Goal: Obtain resource: Obtain resource

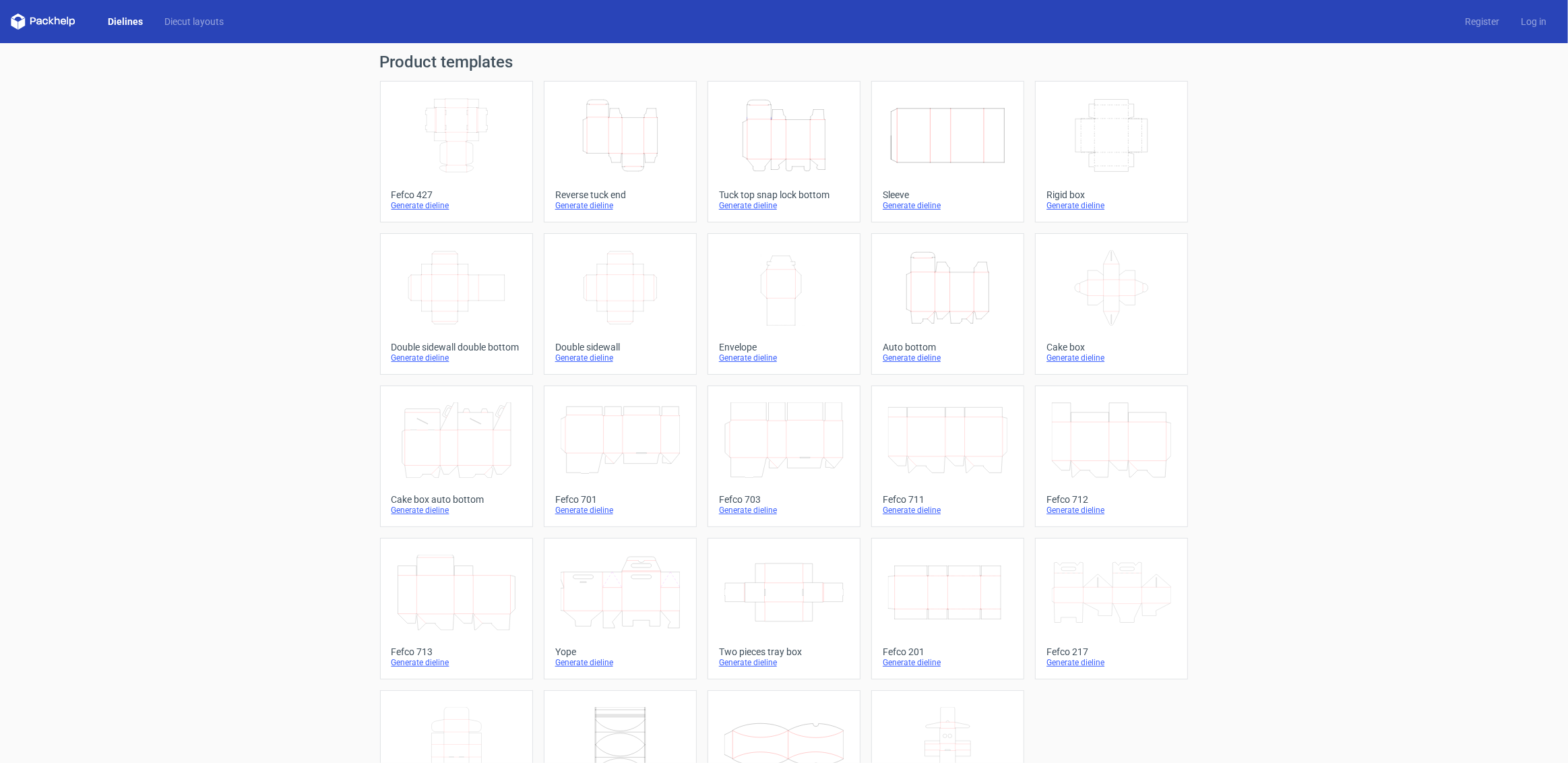
click at [794, 142] on icon "Height Depth Width" at bounding box center [784, 135] width 119 height 76
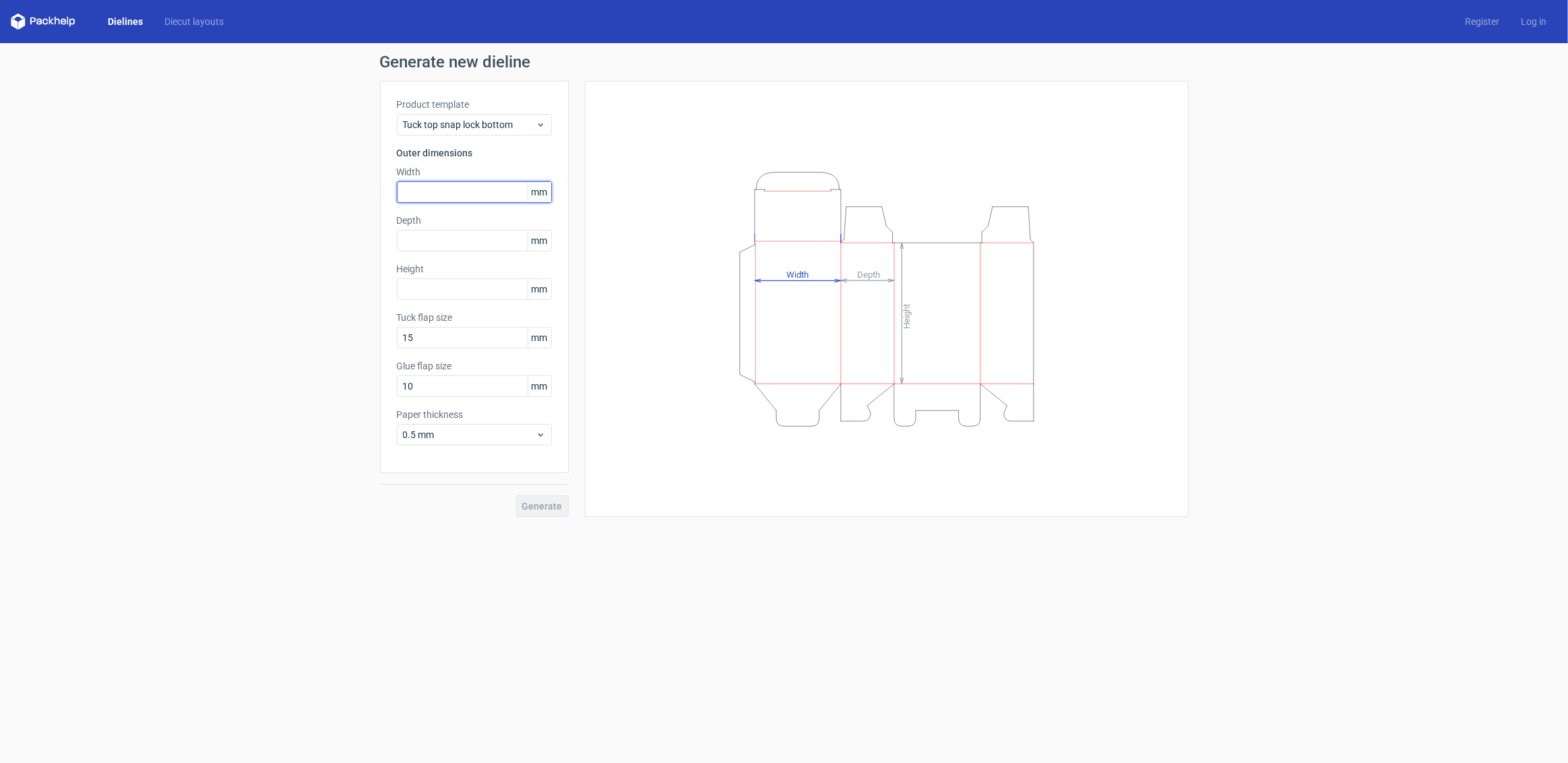
click at [438, 187] on input "text" at bounding box center [474, 192] width 155 height 22
type input "100"
type input "60"
drag, startPoint x: 429, startPoint y: 284, endPoint x: 299, endPoint y: 252, distance: 133.9
click at [299, 252] on div "Generate new dieline Product template Tuck top snap lock bottom Outer dimension…" at bounding box center [784, 285] width 1568 height 484
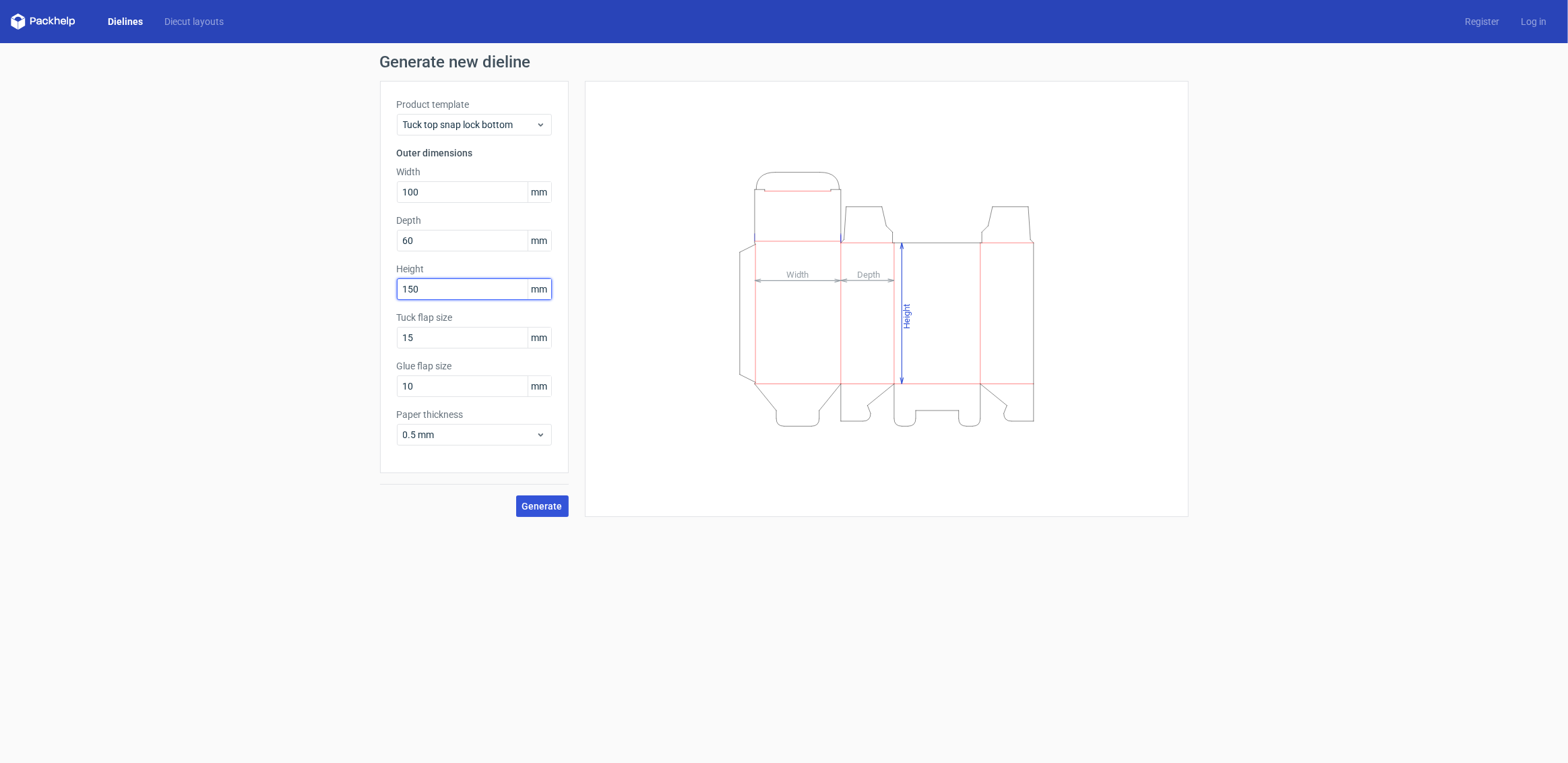
type input "150"
click at [534, 504] on span "Generate" at bounding box center [542, 506] width 40 height 9
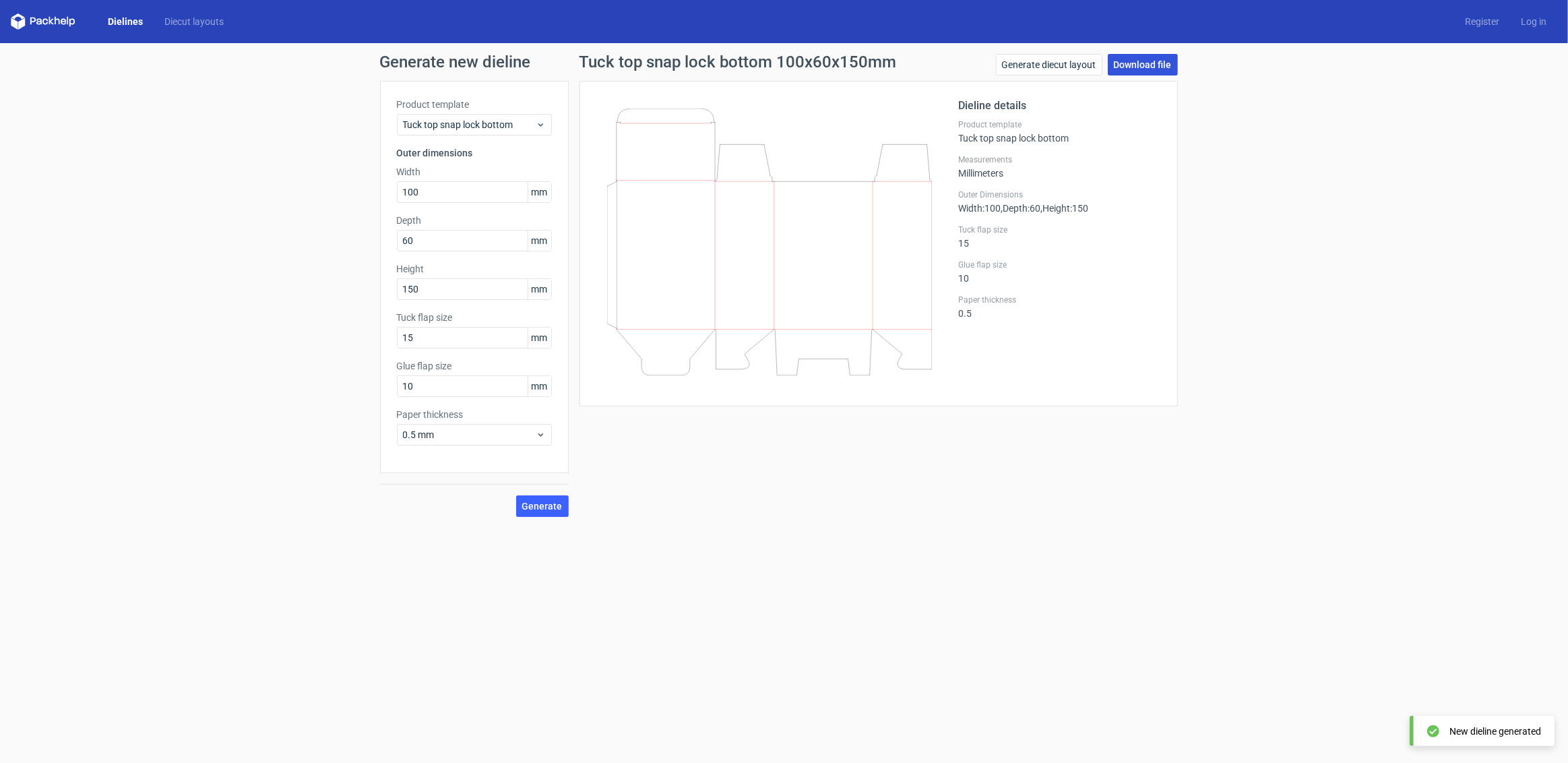
click at [1165, 62] on link "Download file" at bounding box center [1143, 65] width 70 height 22
click at [700, 281] on icon at bounding box center [769, 242] width 325 height 267
click at [820, 269] on icon at bounding box center [769, 242] width 325 height 267
click at [1066, 60] on link "Generate diecut layout" at bounding box center [1049, 65] width 107 height 22
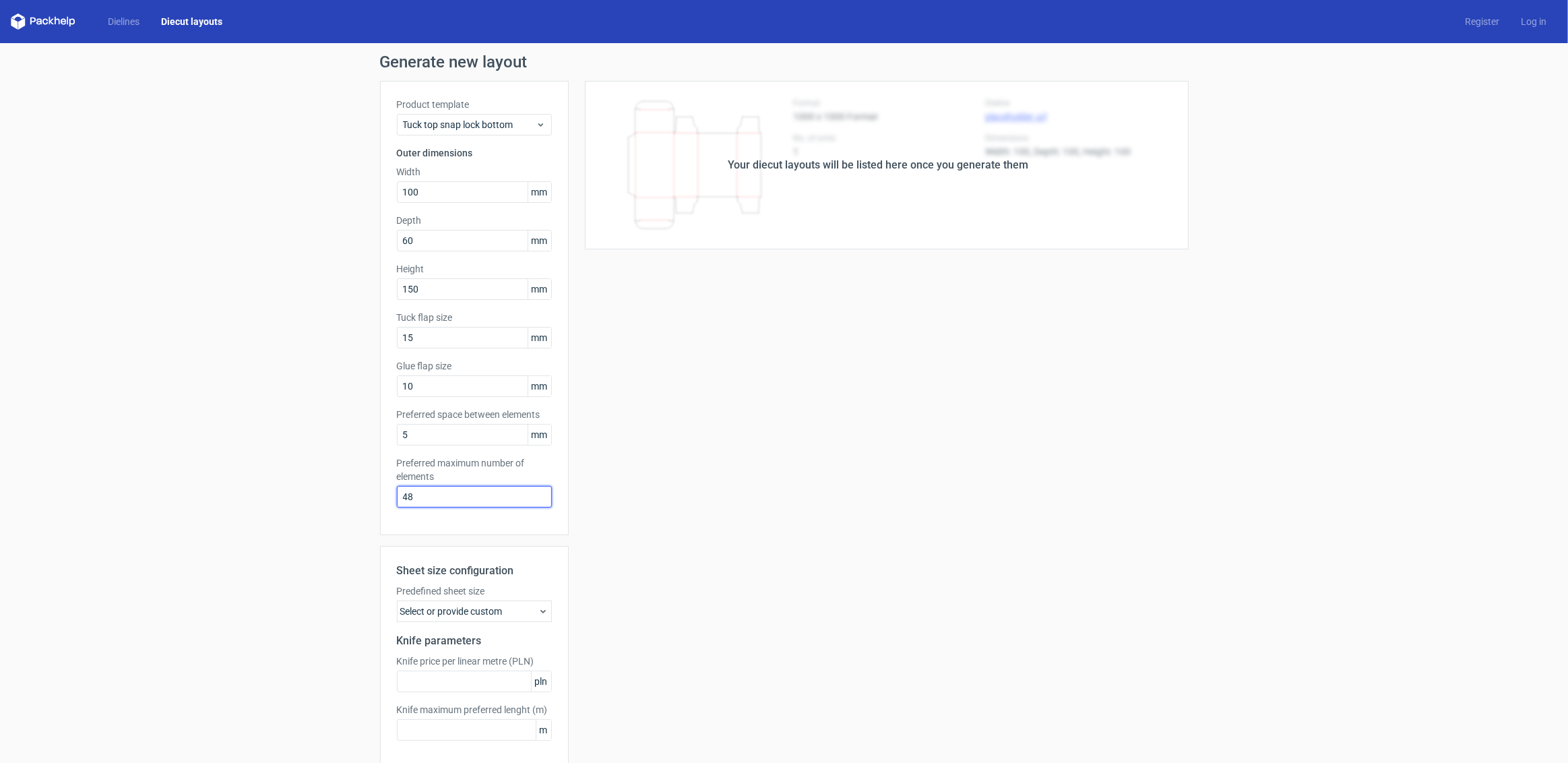
drag, startPoint x: 420, startPoint y: 495, endPoint x: 355, endPoint y: 489, distance: 65.3
click at [356, 489] on div "Generate new layout Product template Tuck top snap lock bottom Outer dimensions…" at bounding box center [784, 432] width 1568 height 780
type input "4"
click at [677, 599] on div "Your diecut layouts will be listed here once you generate them Height Depth Wid…" at bounding box center [878, 446] width 620 height 731
click at [772, 222] on div "Your diecut layouts will be listed here once you generate them" at bounding box center [878, 165] width 620 height 169
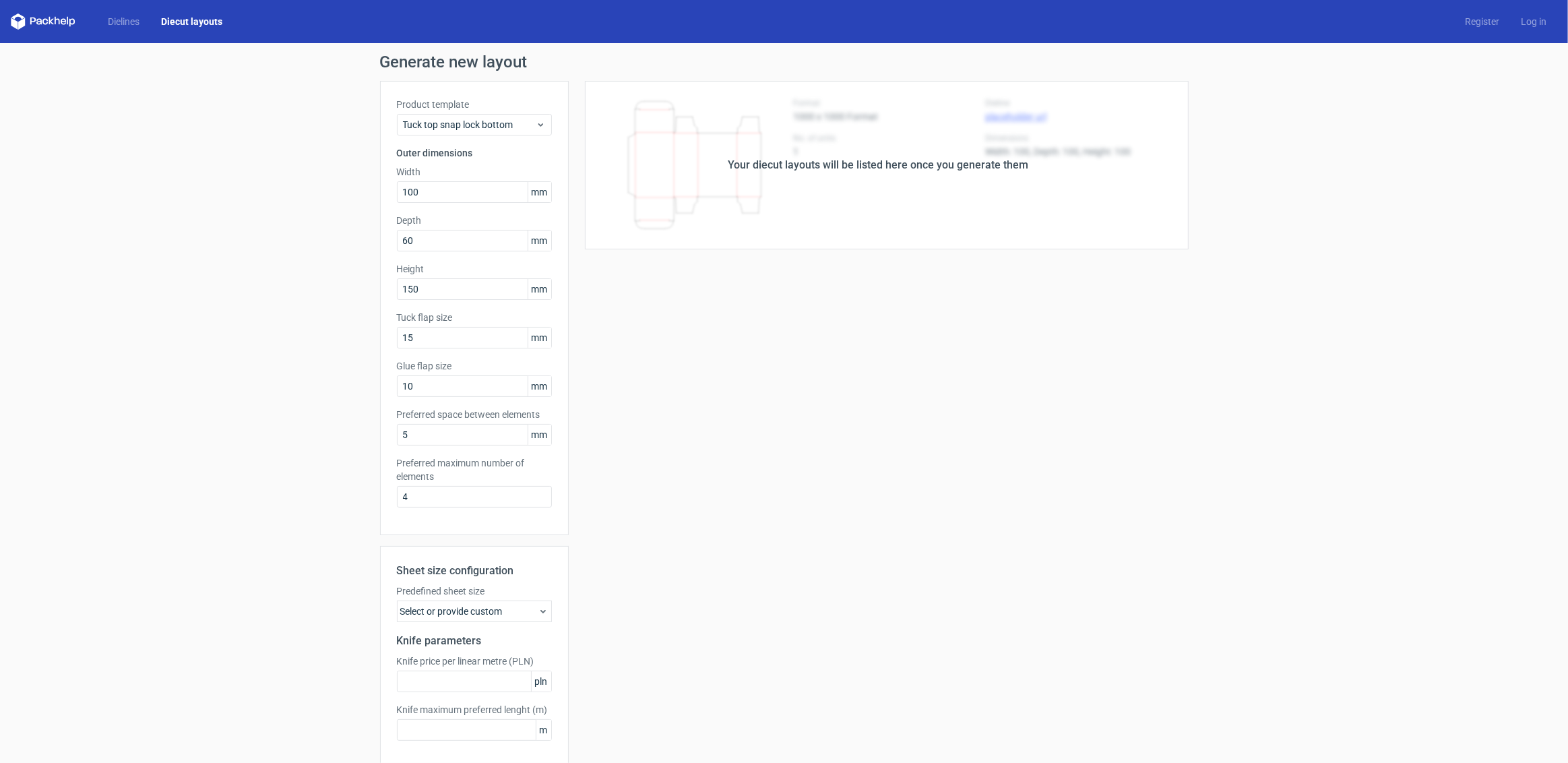
click at [775, 154] on div "Your diecut layouts will be listed here once you generate them" at bounding box center [878, 165] width 620 height 169
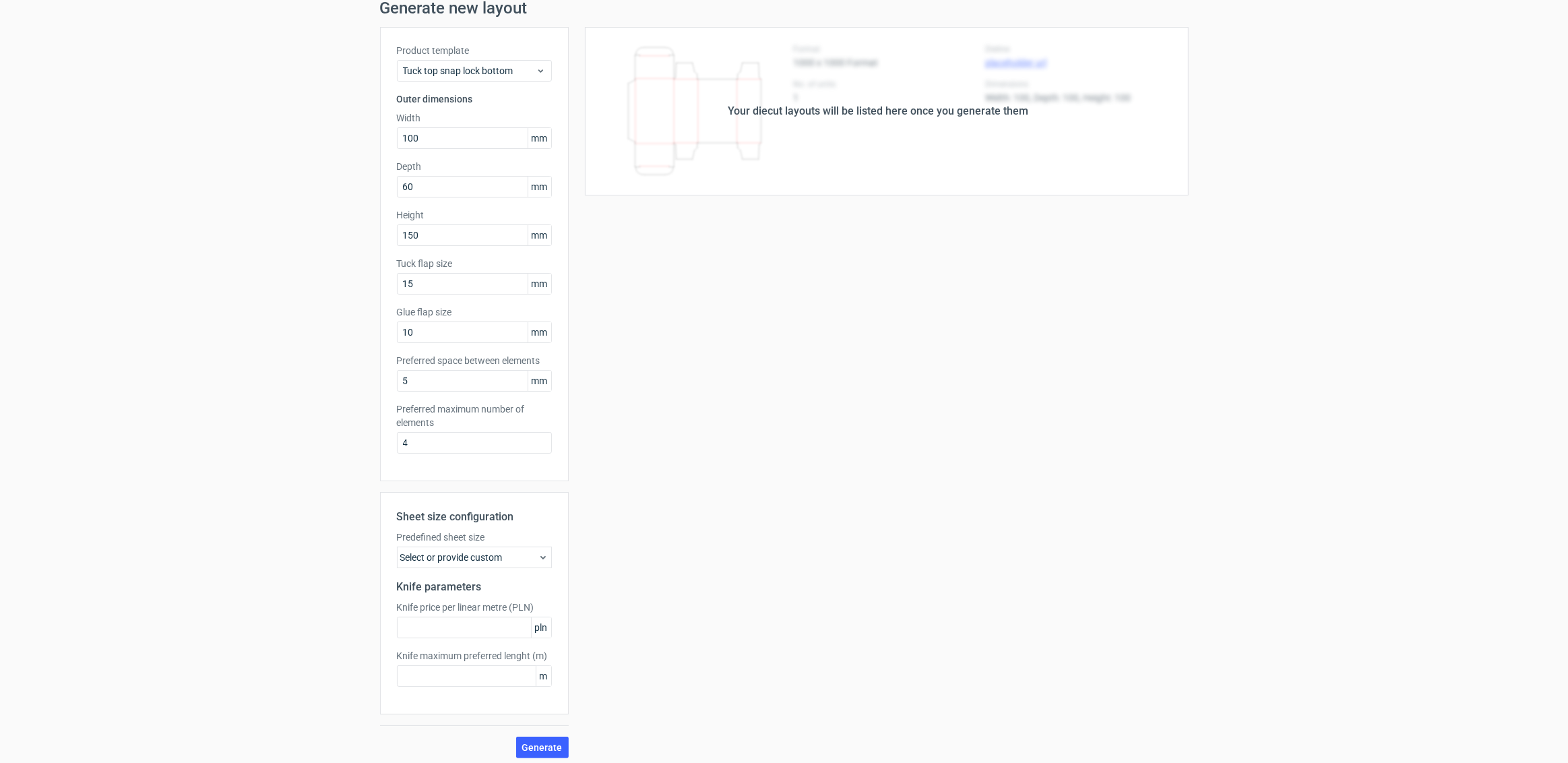
scroll to position [60, 0]
click at [546, 734] on button "Generate" at bounding box center [542, 742] width 53 height 22
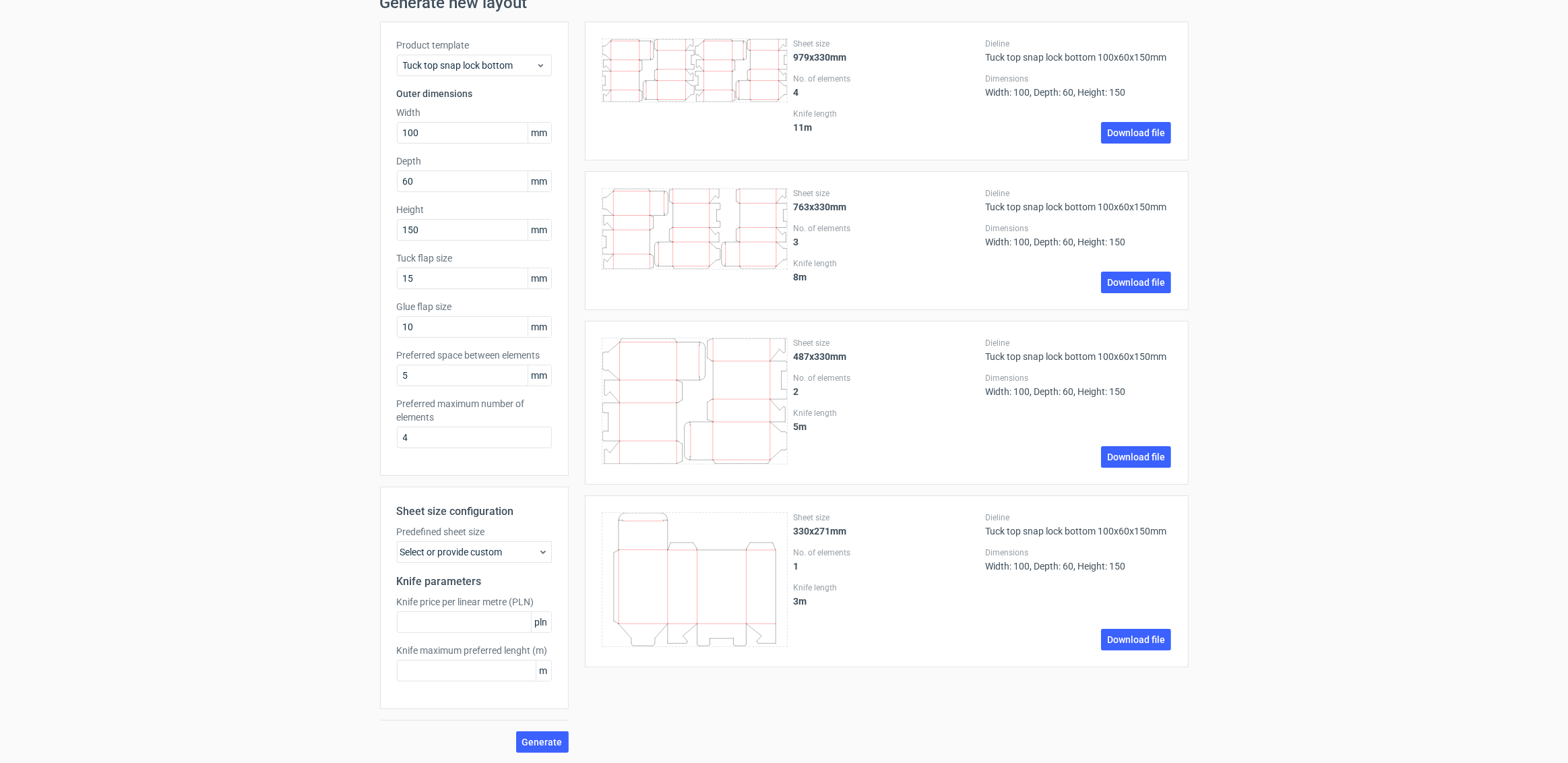
scroll to position [0, 0]
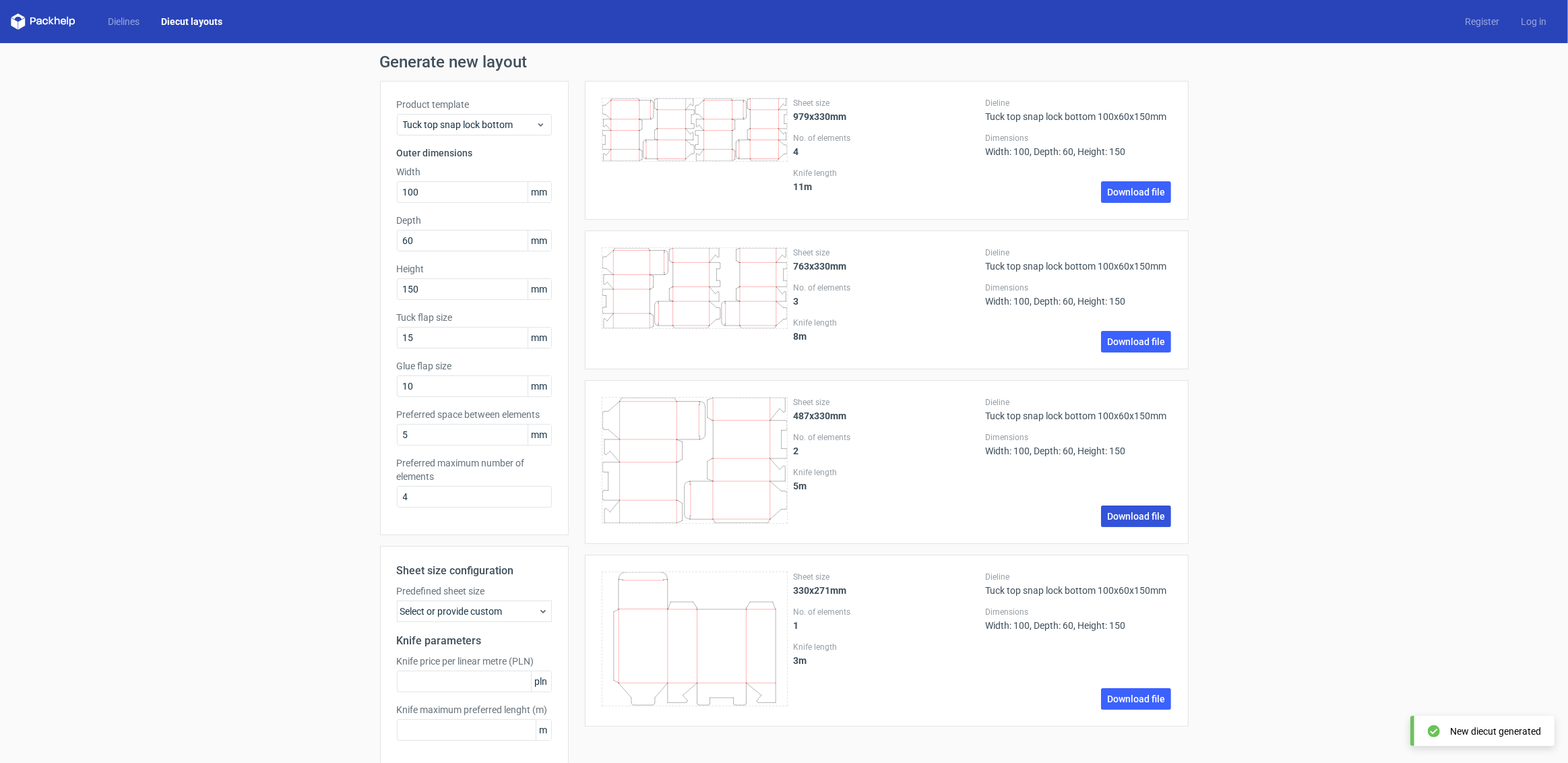
click at [1123, 514] on link "Download file" at bounding box center [1136, 516] width 70 height 22
click at [1315, 359] on div "Generate new layout Product template Tuck top snap lock bottom Outer dimensions…" at bounding box center [784, 432] width 1568 height 780
drag, startPoint x: 432, startPoint y: 434, endPoint x: 357, endPoint y: 384, distance: 90.1
click at [357, 384] on div "Generate new layout Product template Tuck top snap lock bottom Outer dimensions…" at bounding box center [784, 432] width 1568 height 780
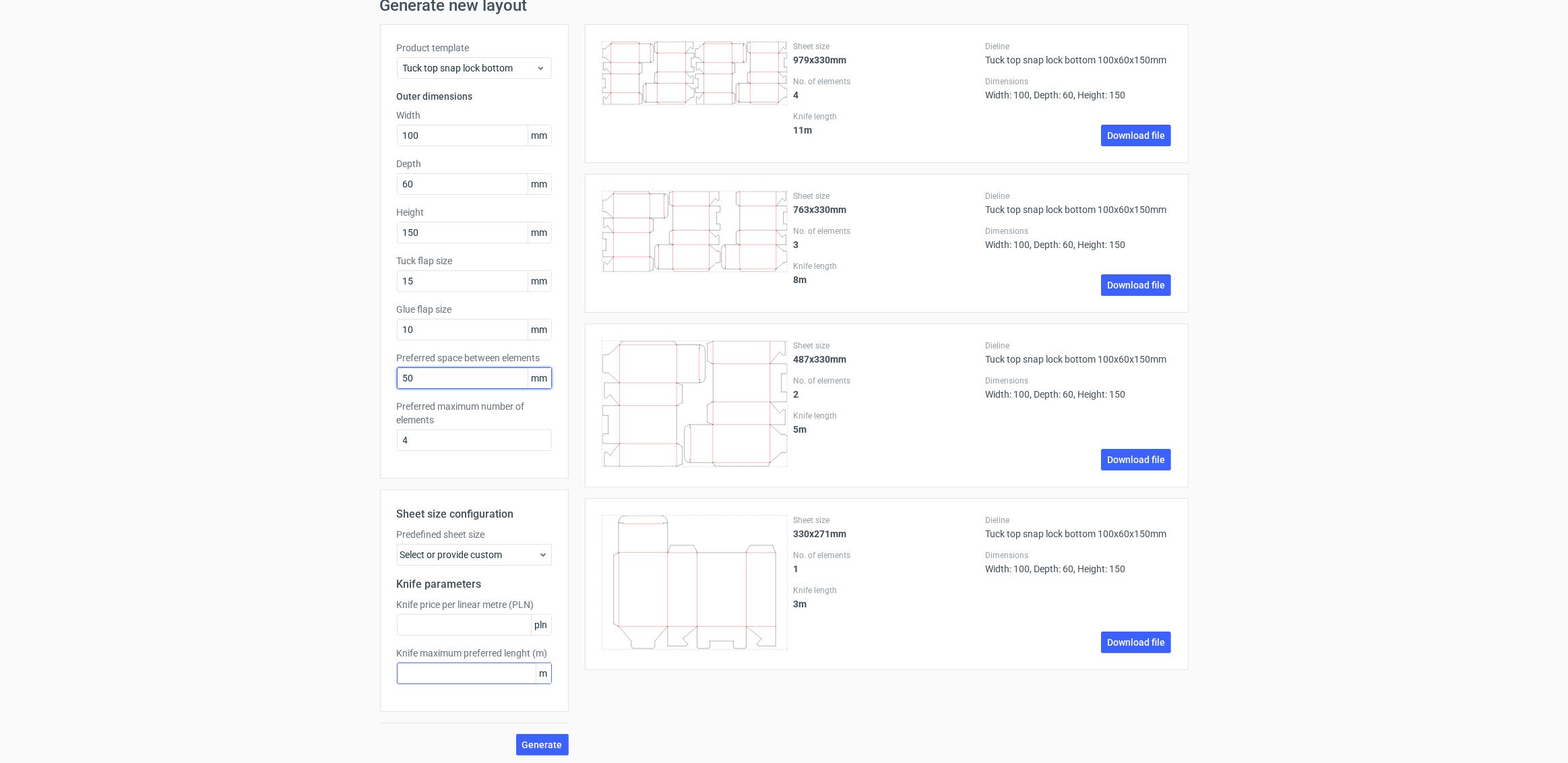
scroll to position [60, 0]
type input "50"
click at [550, 742] on span "Generate" at bounding box center [542, 742] width 40 height 9
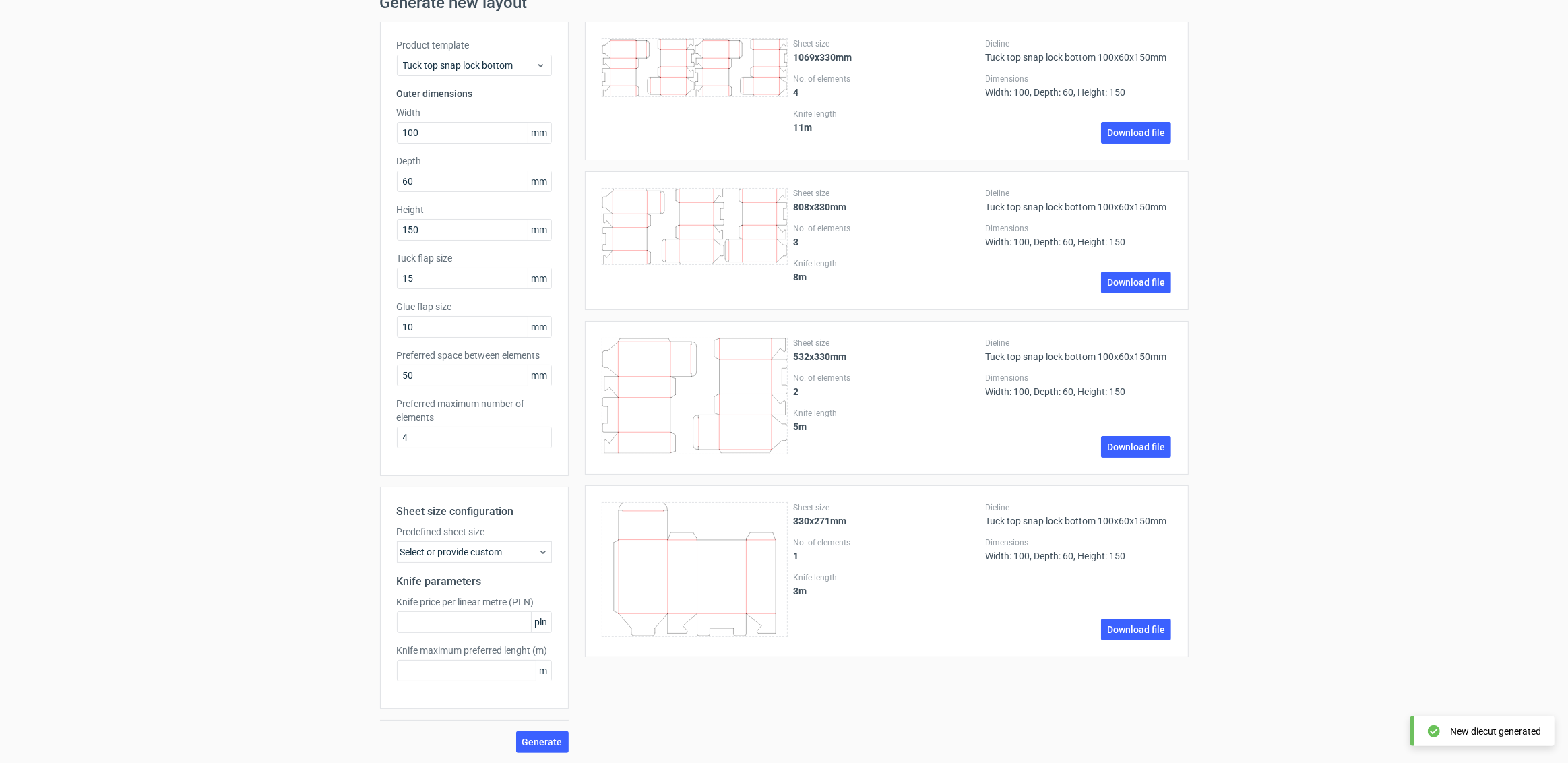
scroll to position [0, 0]
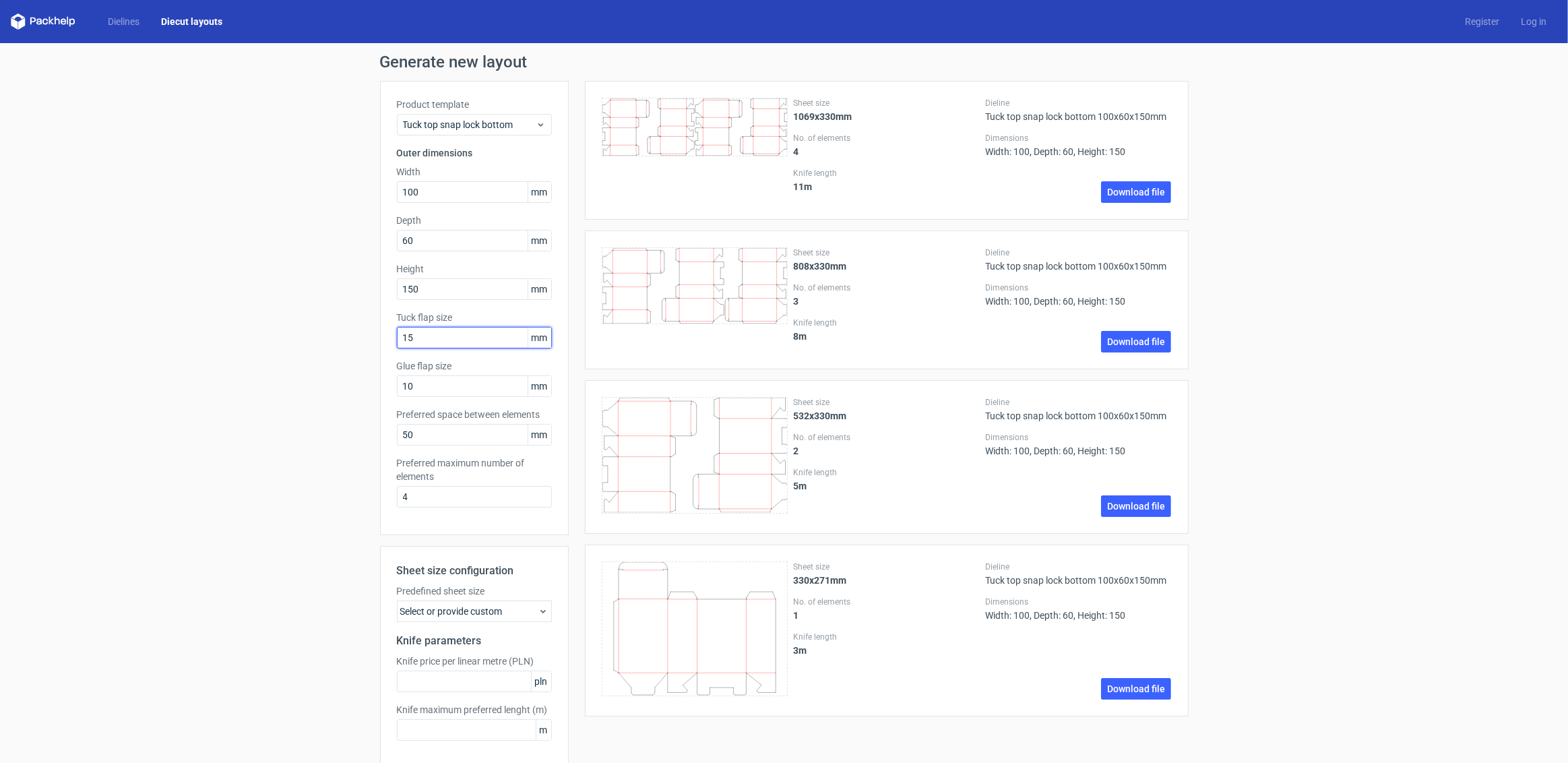
drag, startPoint x: 434, startPoint y: 332, endPoint x: 375, endPoint y: 293, distance: 70.7
click at [380, 293] on div "Product template Tuck top snap lock bottom Outer dimensions Width 100 mm Depth …" at bounding box center [474, 307] width 189 height 454
click at [470, 122] on span "Tuck top snap lock bottom" at bounding box center [469, 125] width 133 height 13
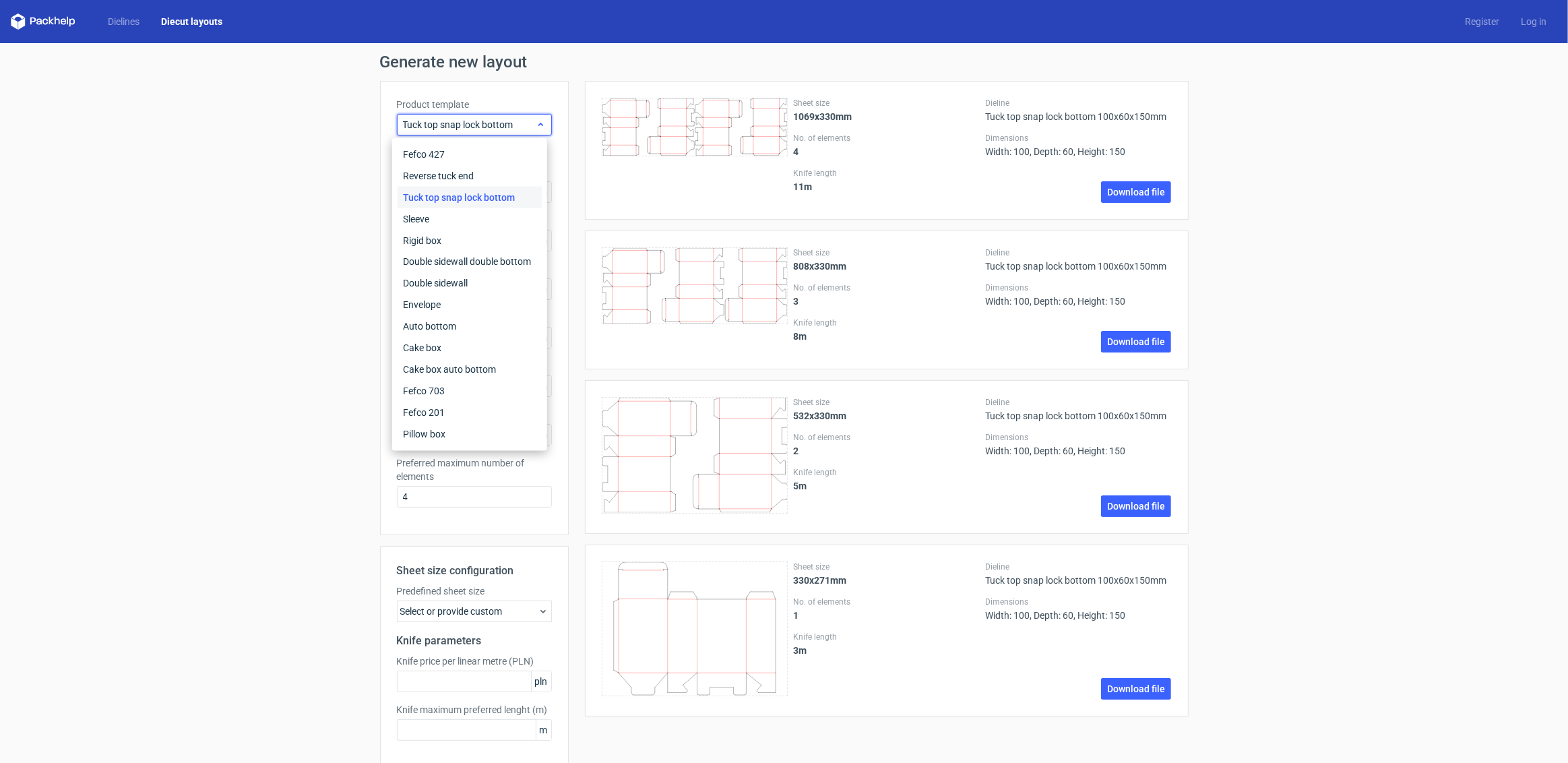
click at [470, 122] on span "Tuck top snap lock bottom" at bounding box center [469, 125] width 133 height 13
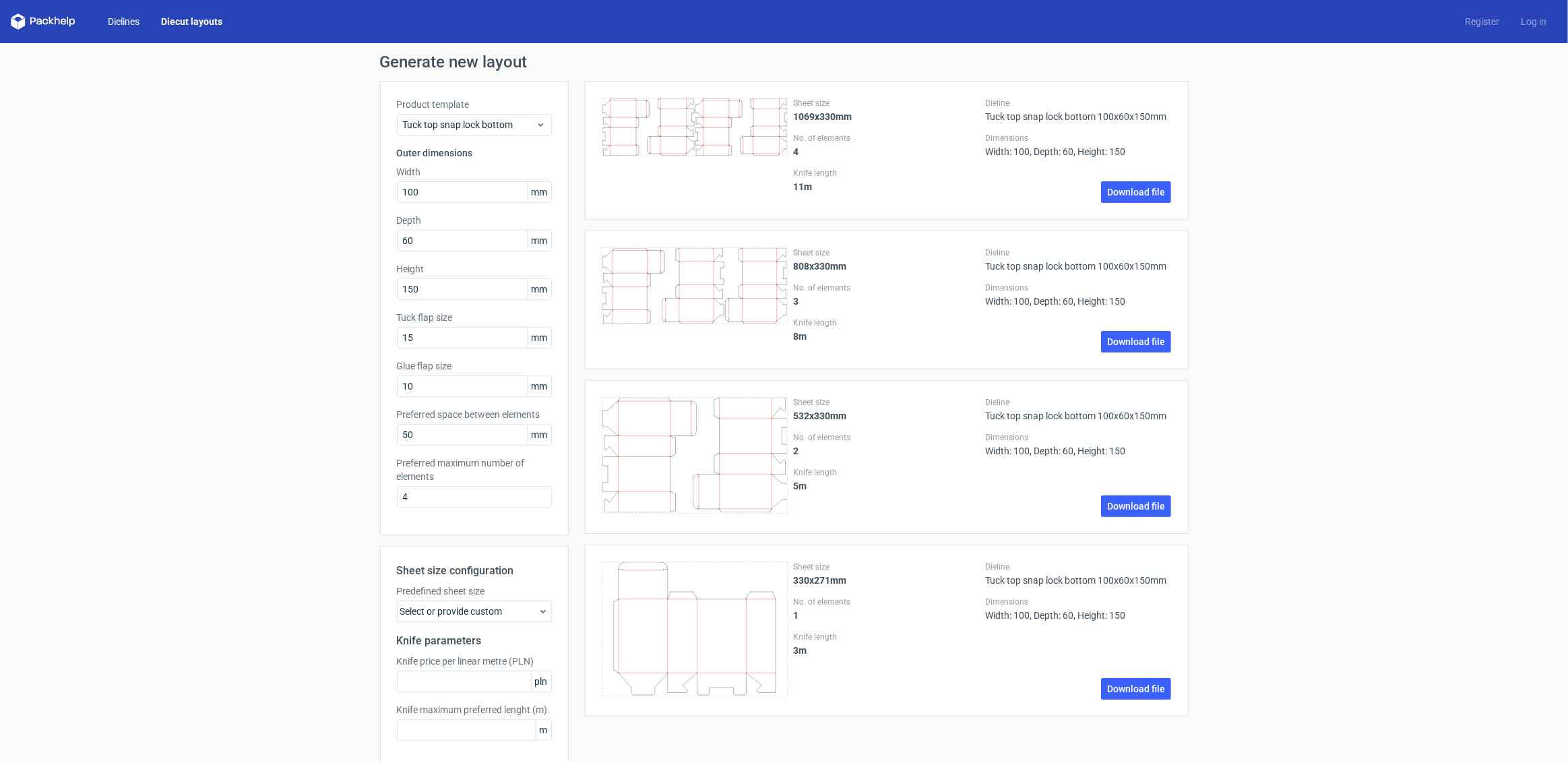
click at [123, 18] on link "Dielines" at bounding box center [123, 22] width 53 height 13
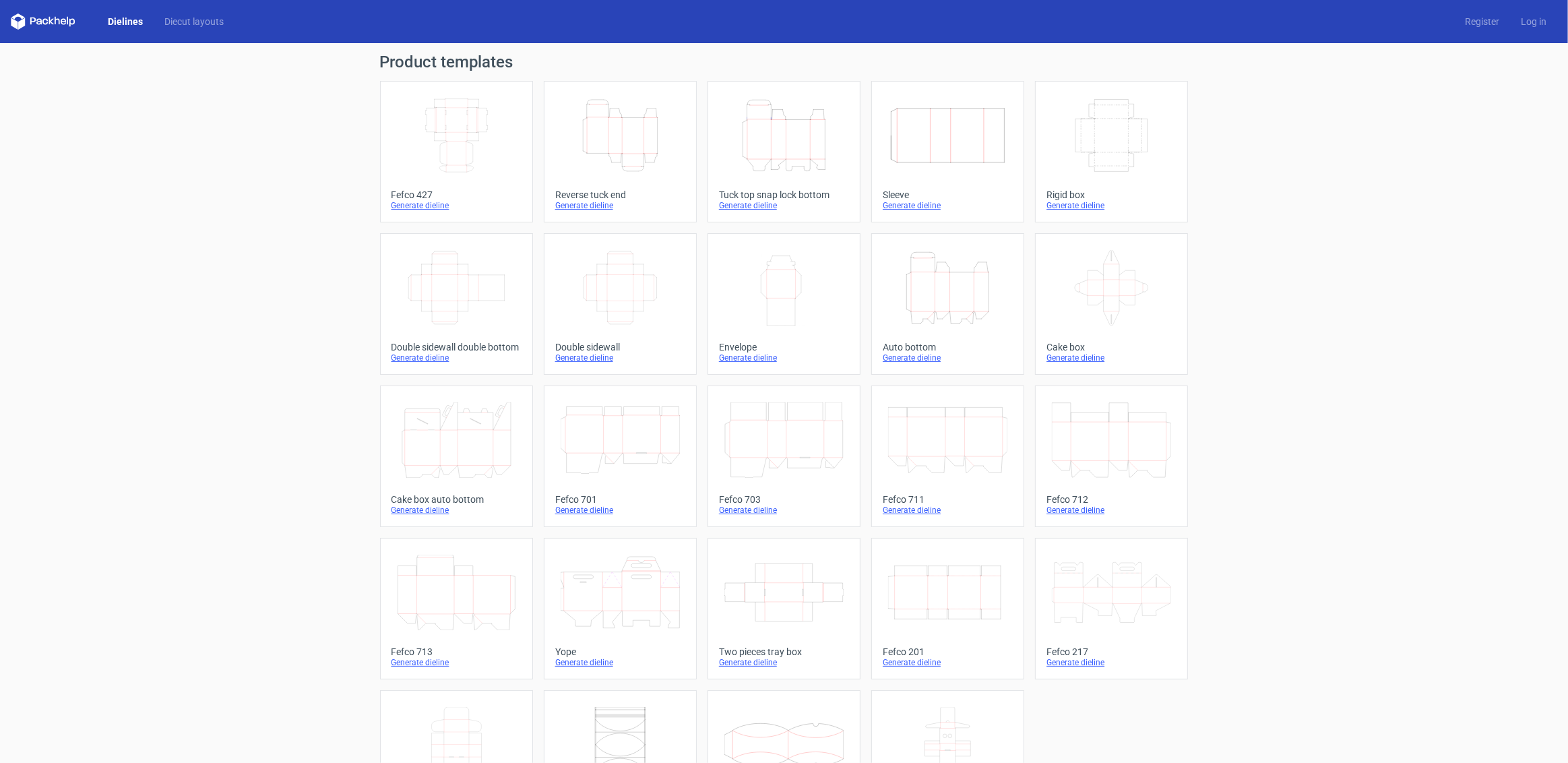
click at [611, 145] on icon "Height Depth Width" at bounding box center [620, 135] width 119 height 76
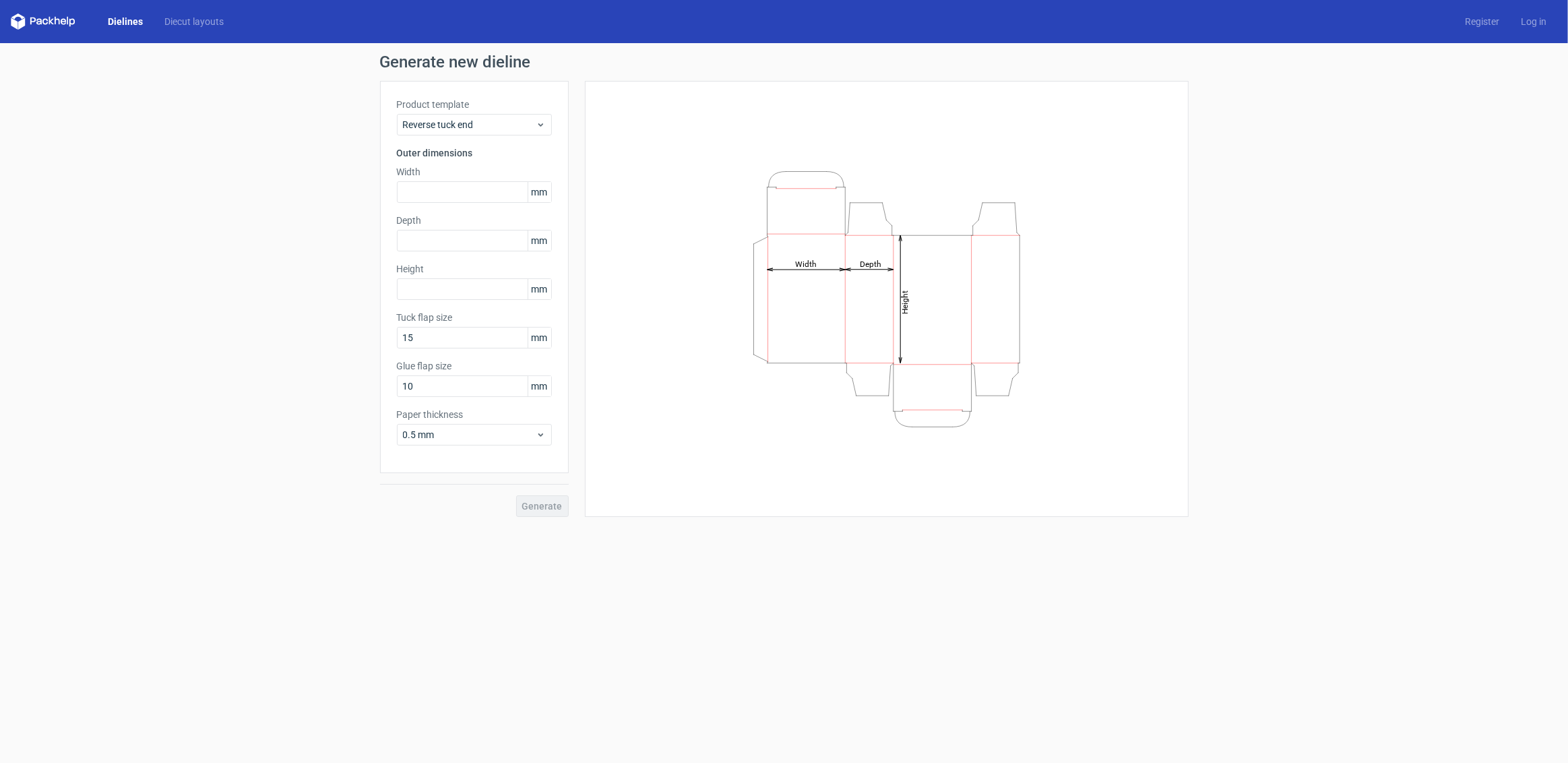
click at [539, 495] on div "Generate" at bounding box center [474, 495] width 189 height 44
click at [430, 187] on input "text" at bounding box center [474, 192] width 155 height 22
type input "100"
type input "60"
type input "150"
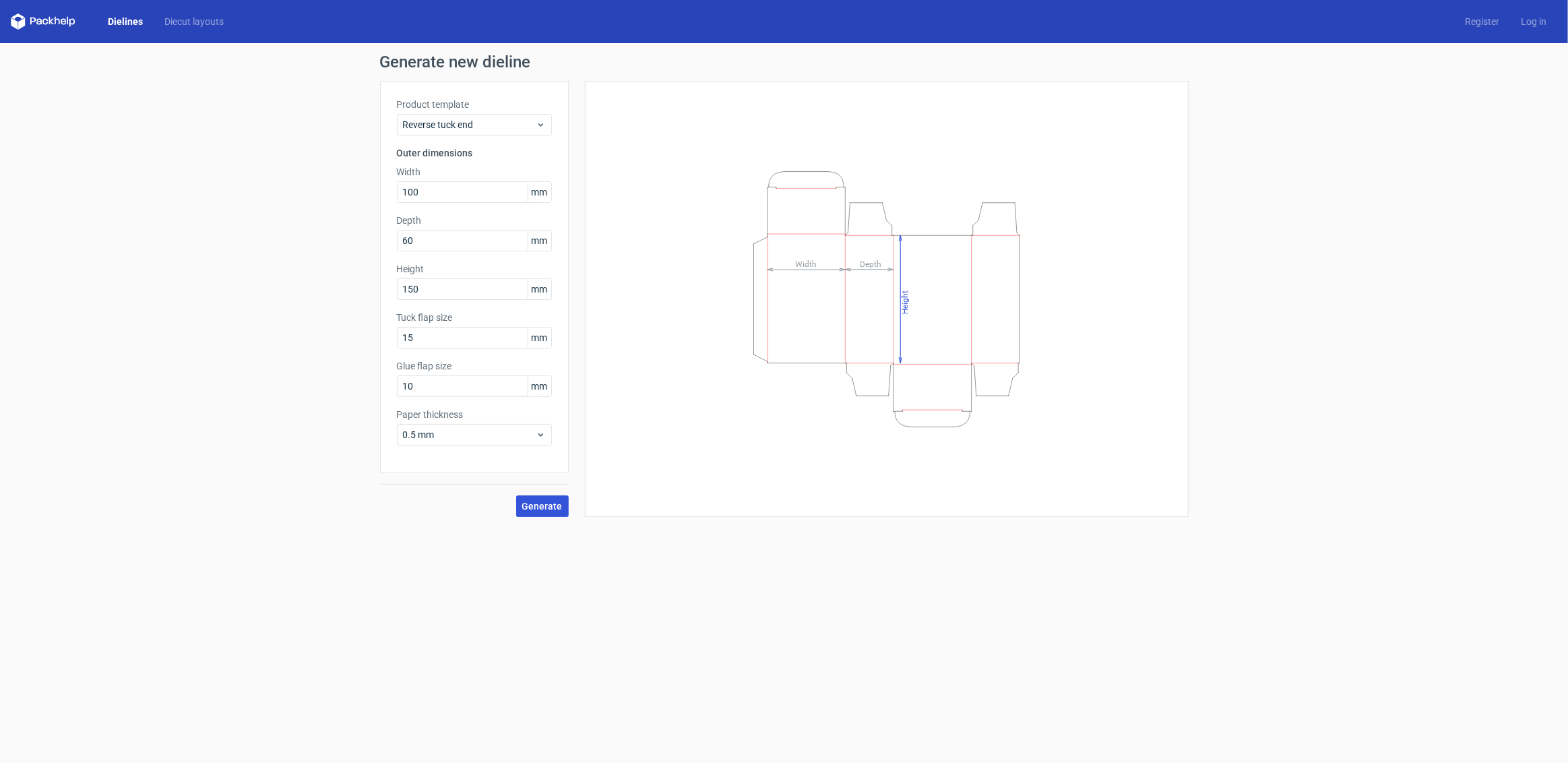
click at [541, 506] on span "Generate" at bounding box center [542, 506] width 40 height 9
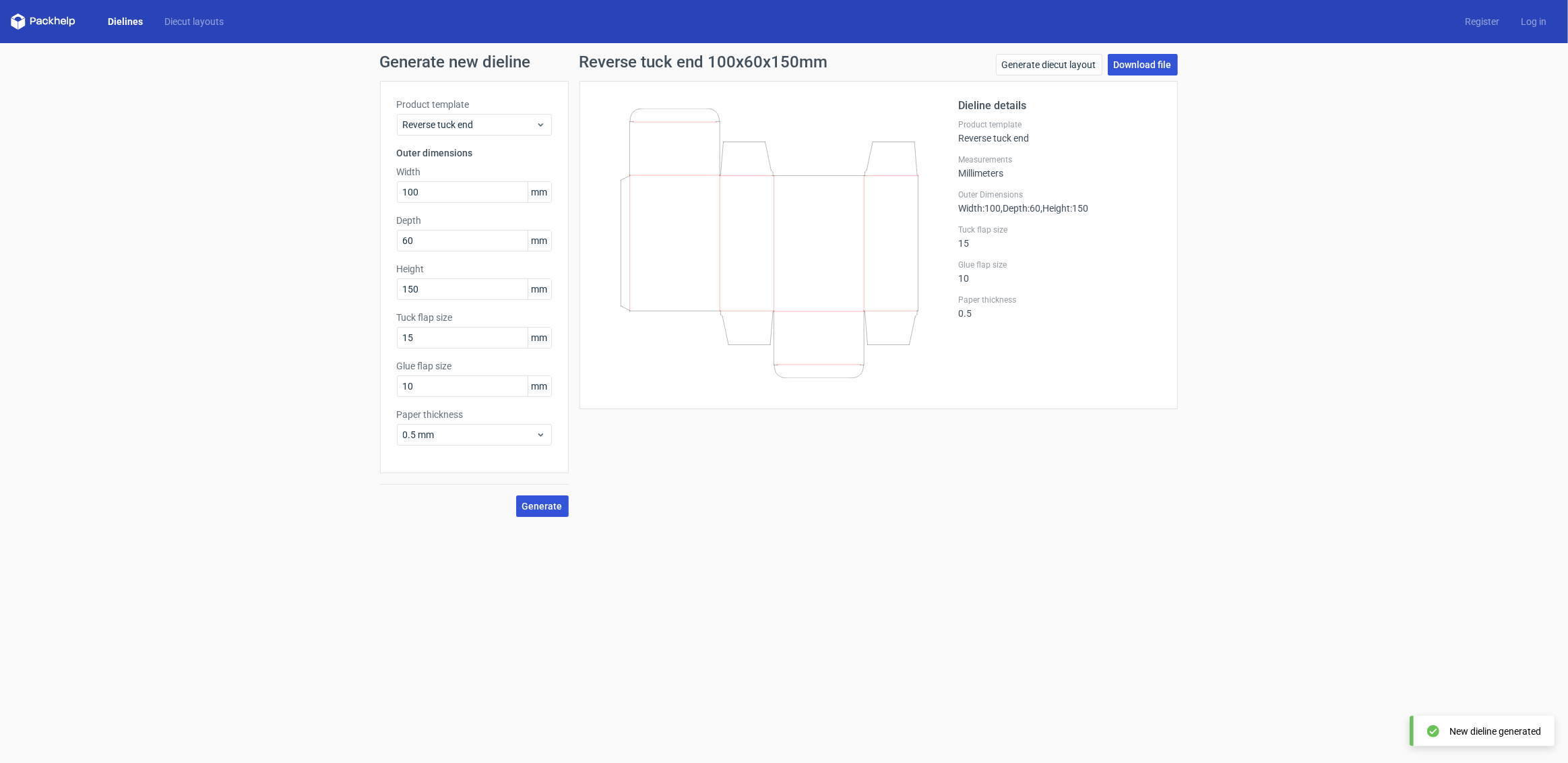
click at [1121, 58] on link "Download file" at bounding box center [1143, 65] width 70 height 22
click at [800, 499] on div "Reverse tuck end 100x60x150mm Generate diecut layout Download file Dieline deta…" at bounding box center [878, 285] width 620 height 463
click at [196, 26] on link "Diecut layouts" at bounding box center [194, 22] width 81 height 13
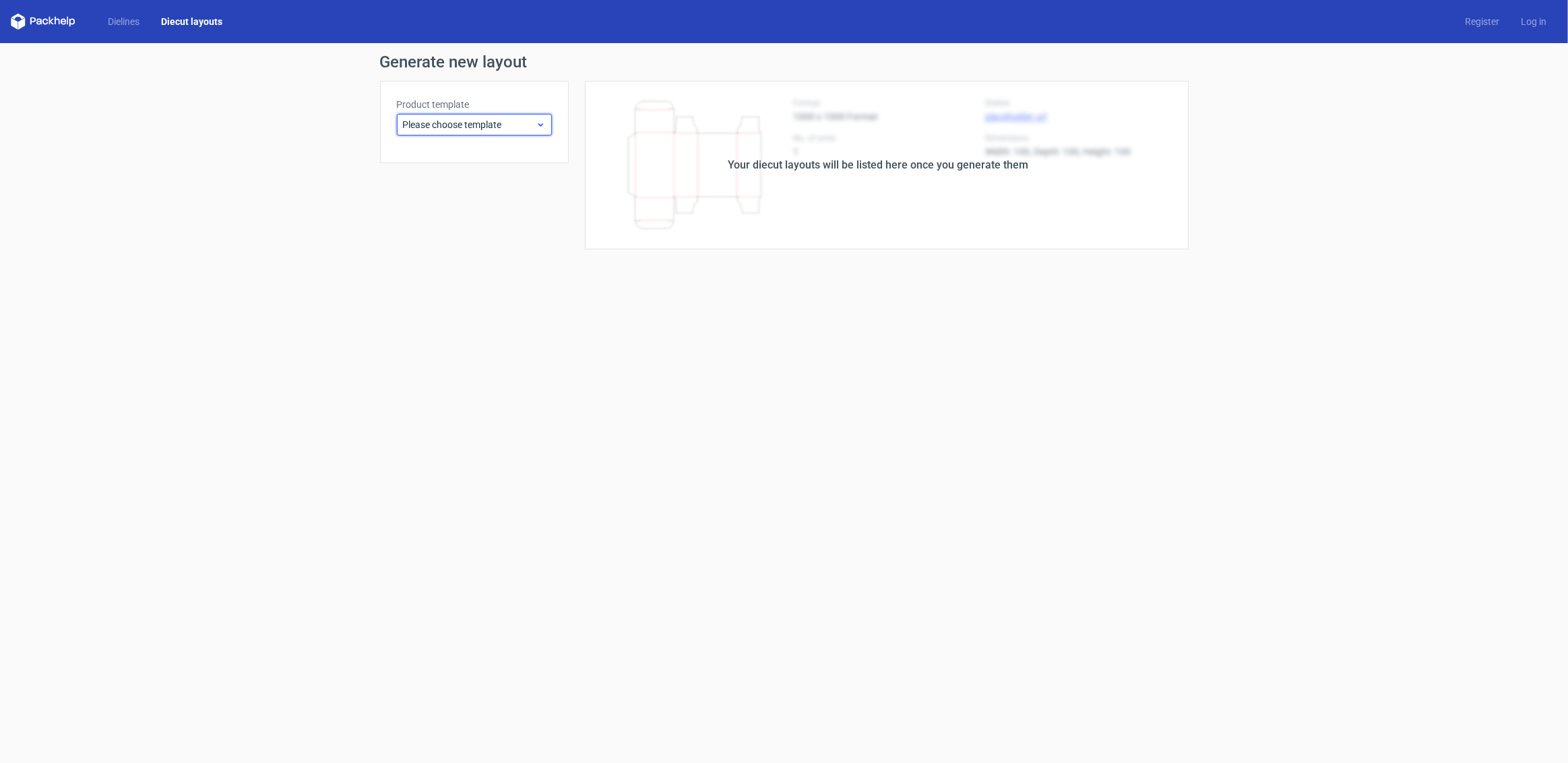
click at [493, 132] on div "Please choose template" at bounding box center [474, 125] width 155 height 22
click at [469, 178] on div "Reverse tuck end" at bounding box center [474, 176] width 144 height 22
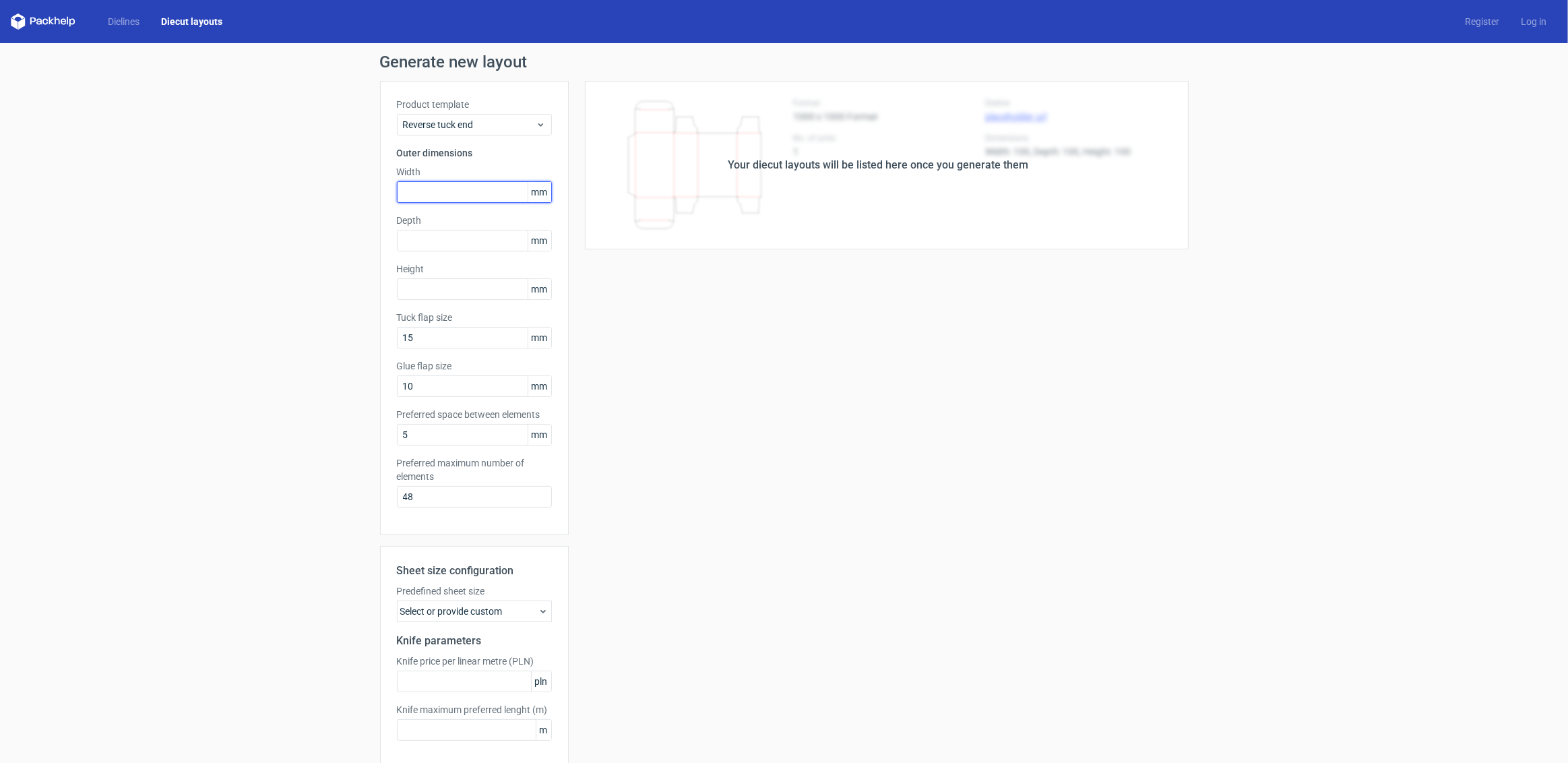
click at [450, 201] on input "text" at bounding box center [474, 192] width 155 height 22
type input "100"
type input "60"
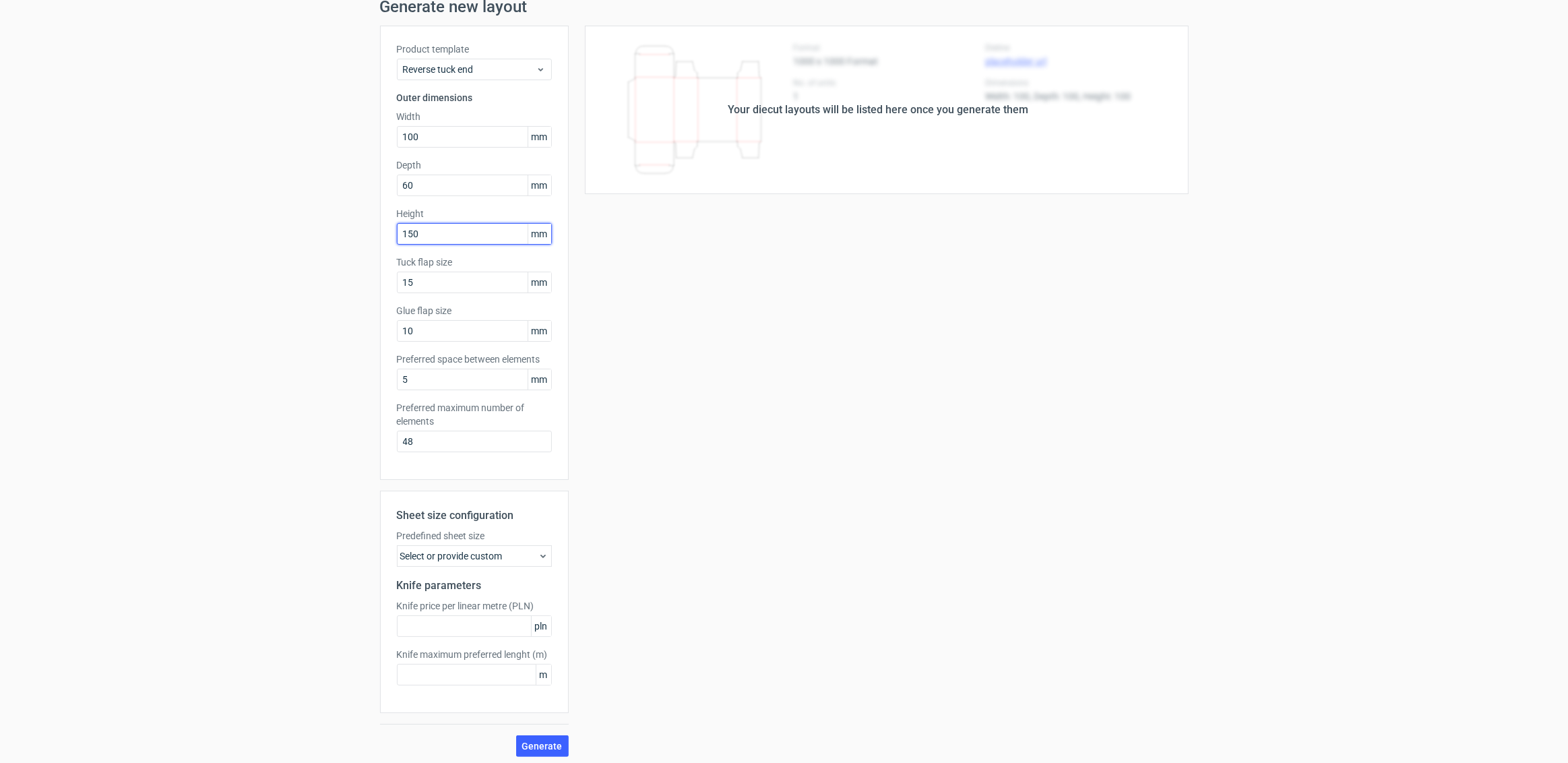
scroll to position [60, 0]
type input "150"
click at [518, 736] on button "Generate" at bounding box center [542, 742] width 53 height 22
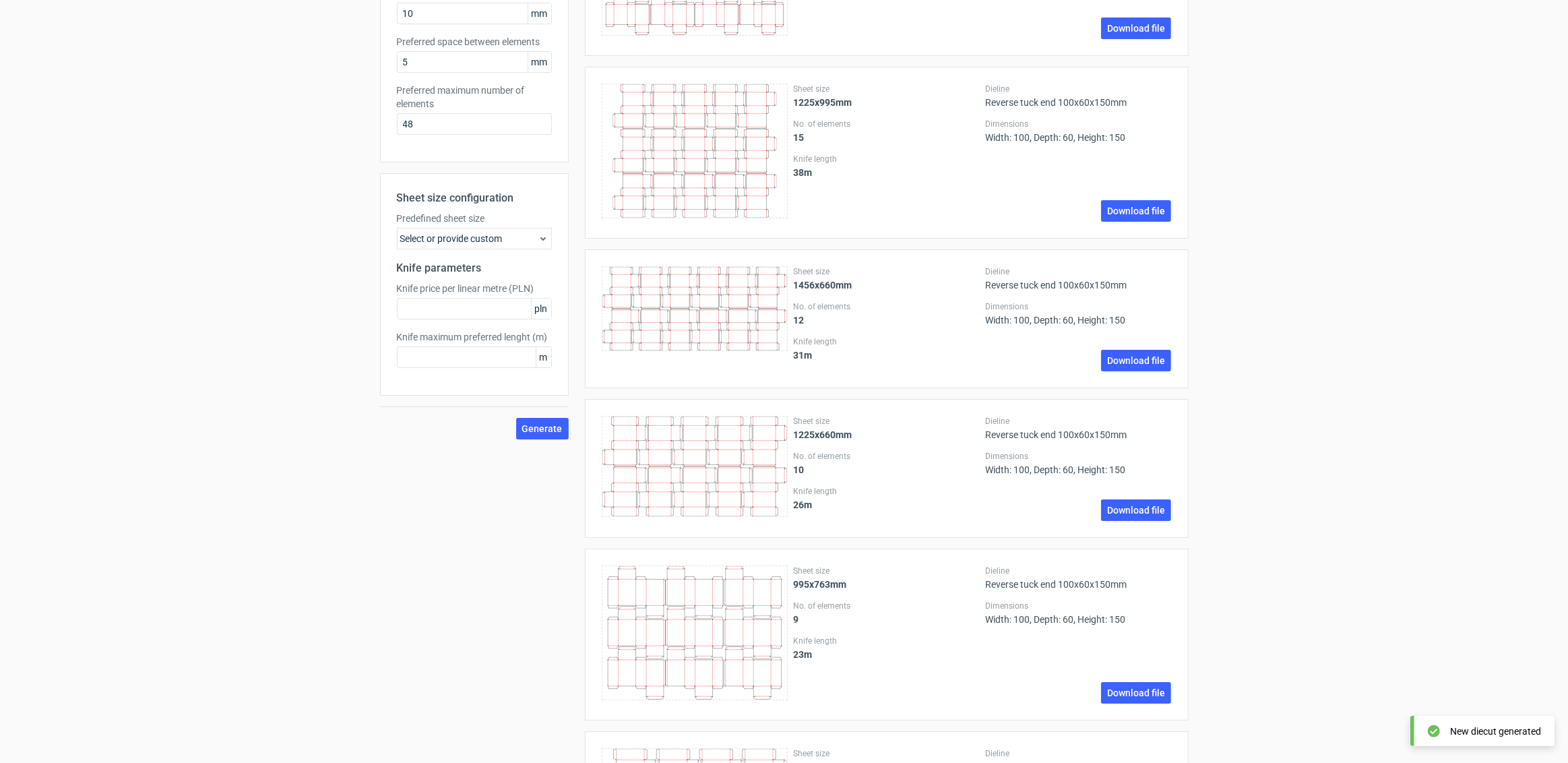
scroll to position [0, 0]
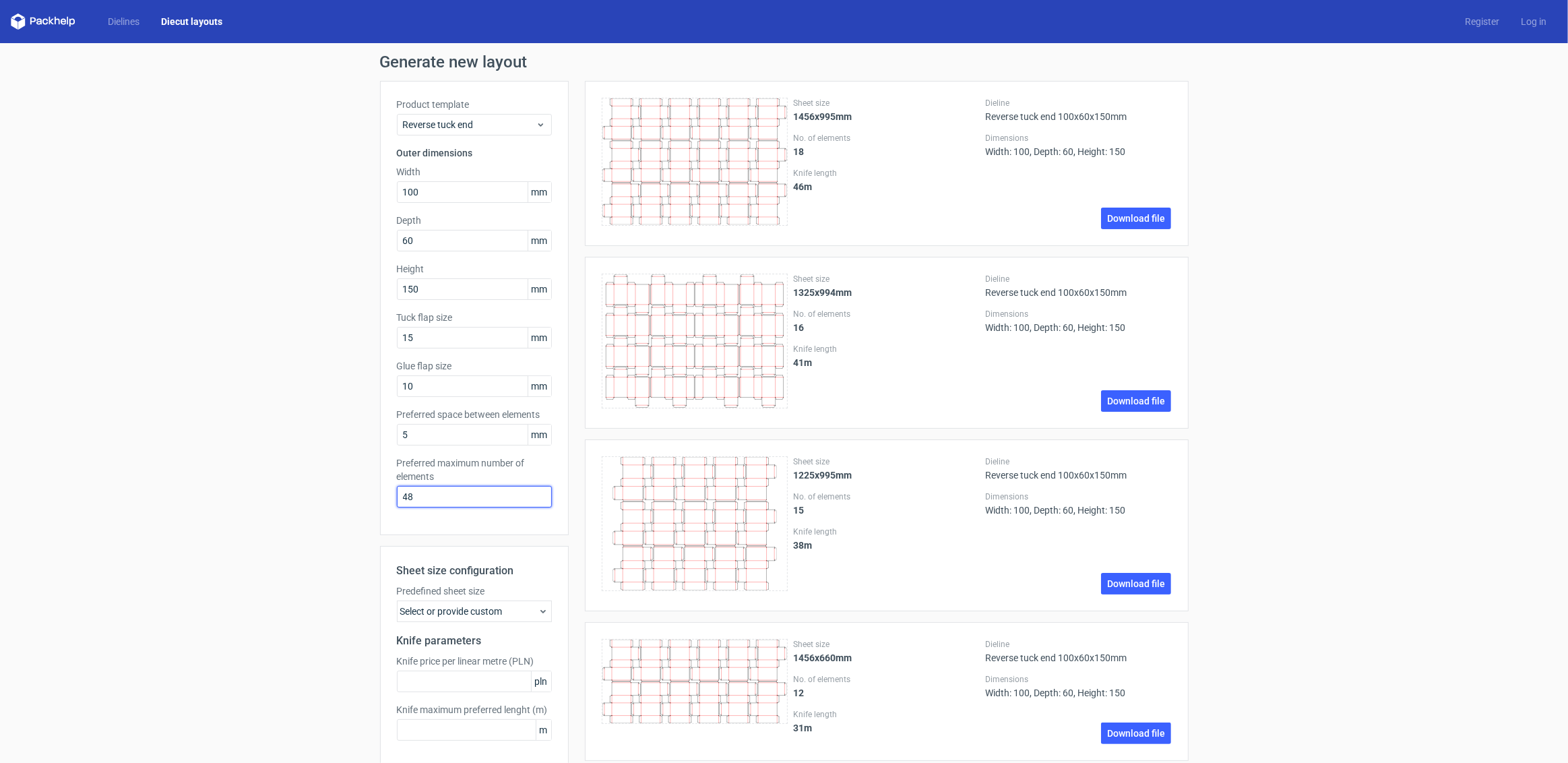
drag, startPoint x: 443, startPoint y: 495, endPoint x: 319, endPoint y: 487, distance: 124.3
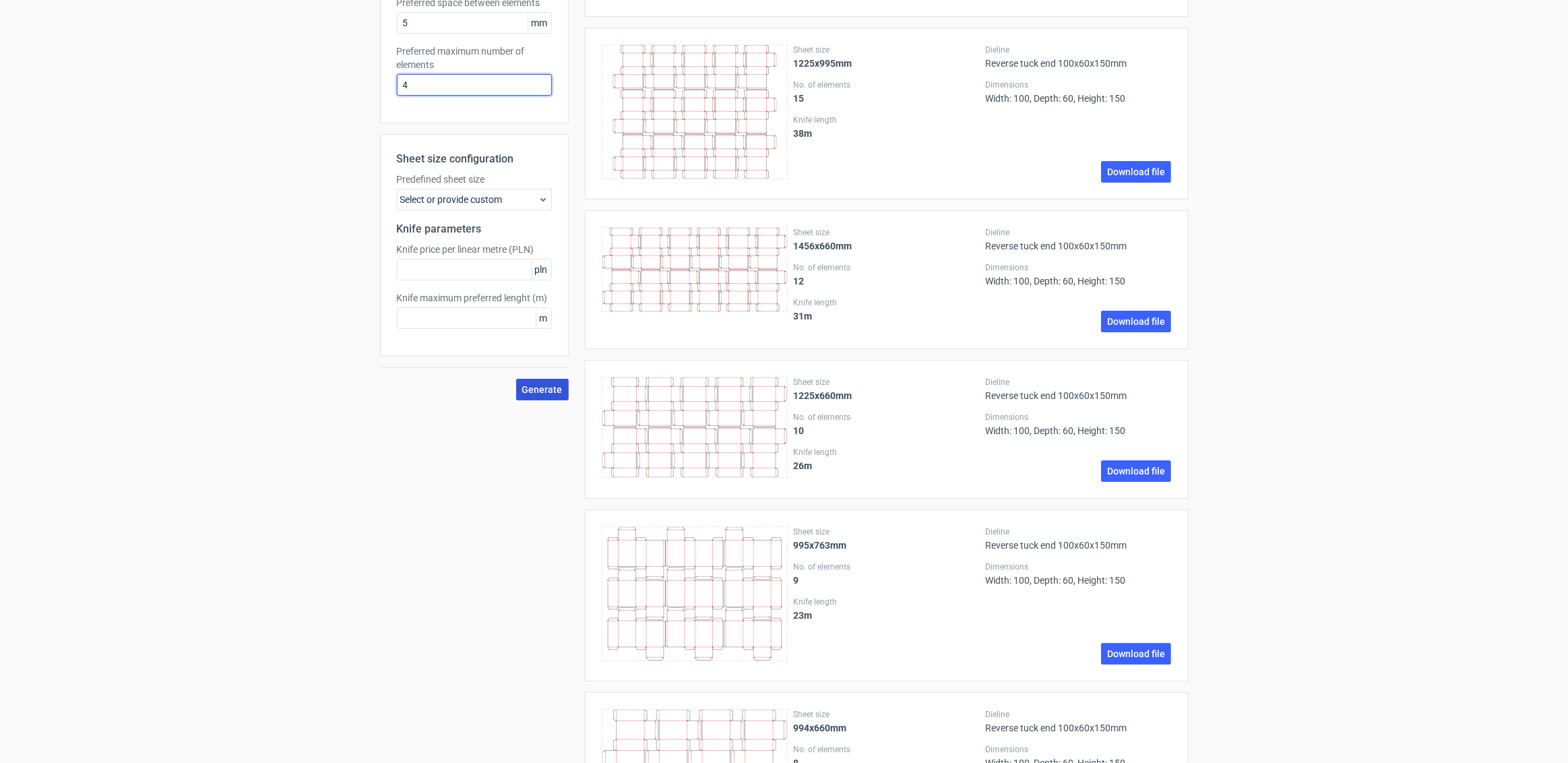
type input "4"
click at [529, 389] on span "Generate" at bounding box center [542, 389] width 40 height 9
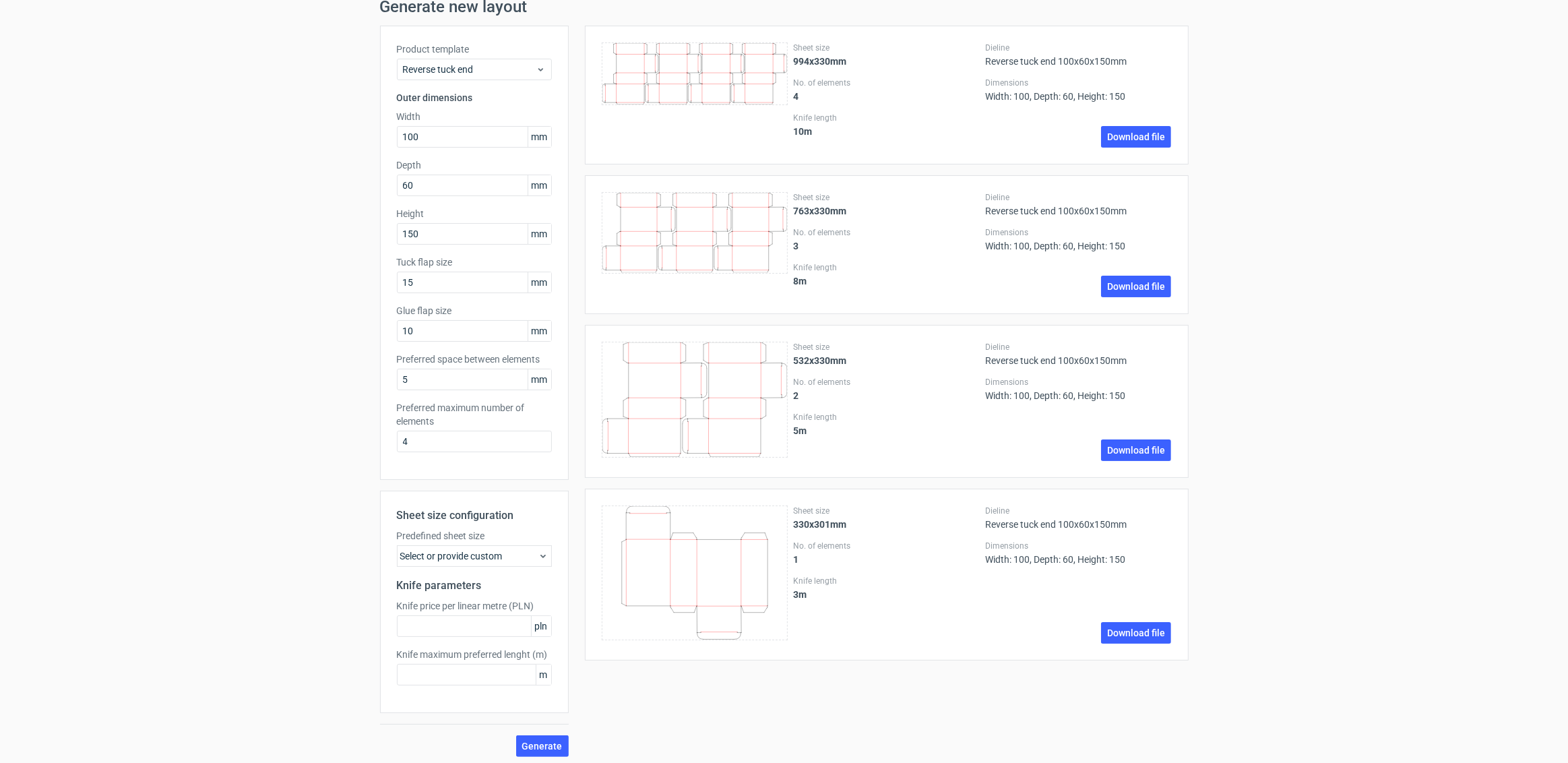
scroll to position [60, 0]
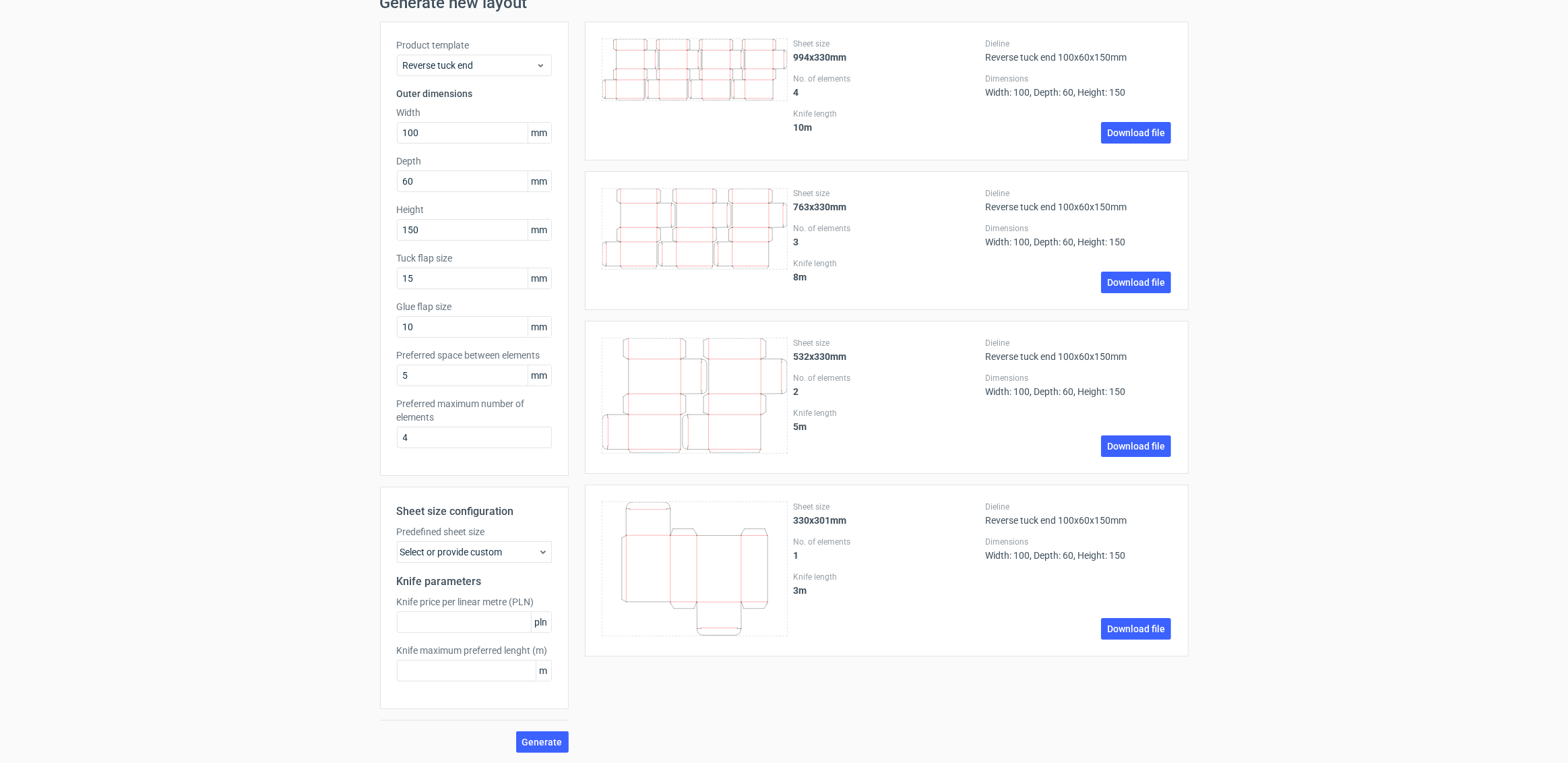
click at [505, 557] on div "Select or provide custom" at bounding box center [474, 552] width 155 height 22
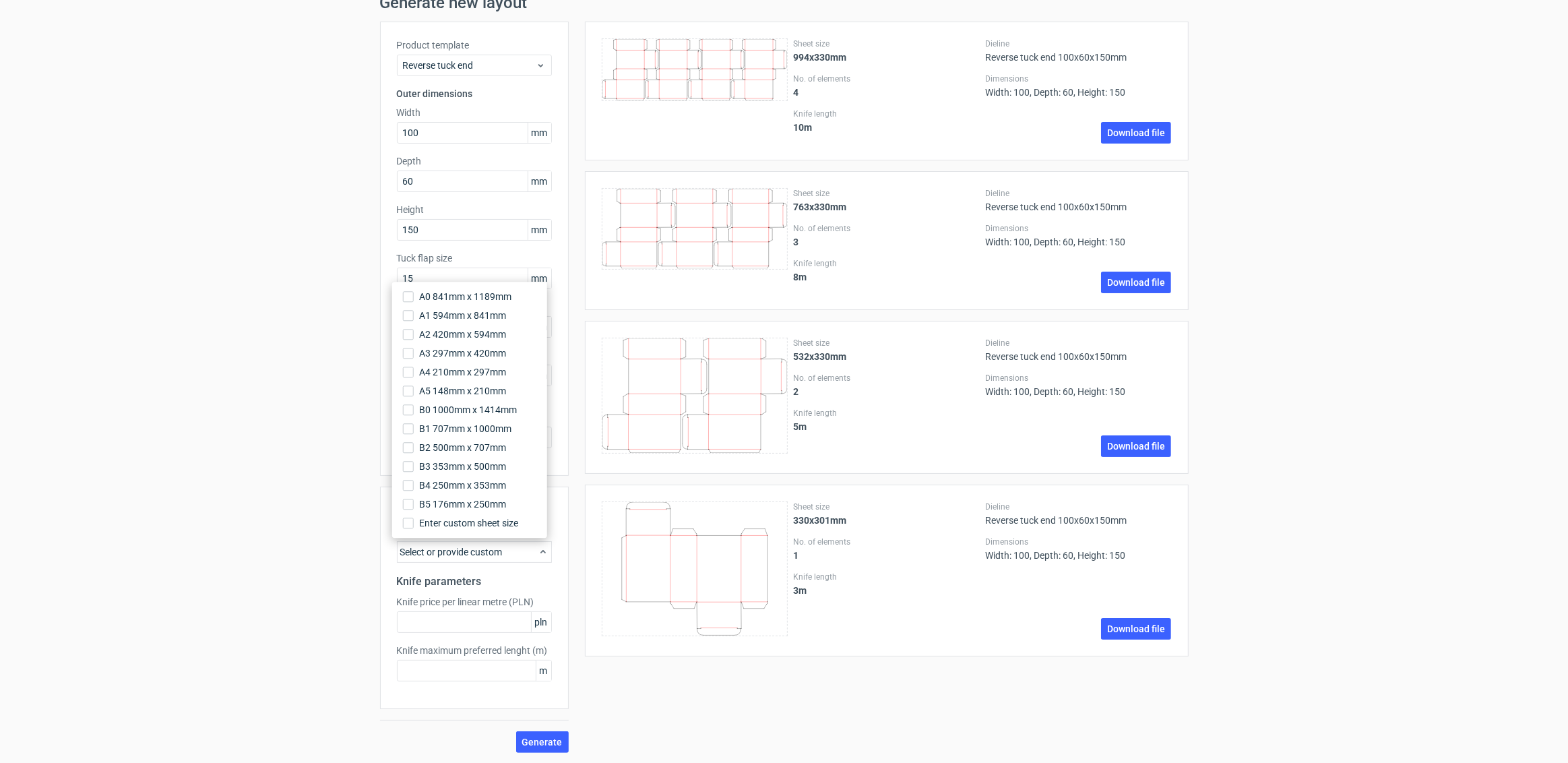
click at [301, 506] on div "Generate new layout Product template Reverse tuck end Outer dimensions Width 10…" at bounding box center [784, 374] width 1568 height 780
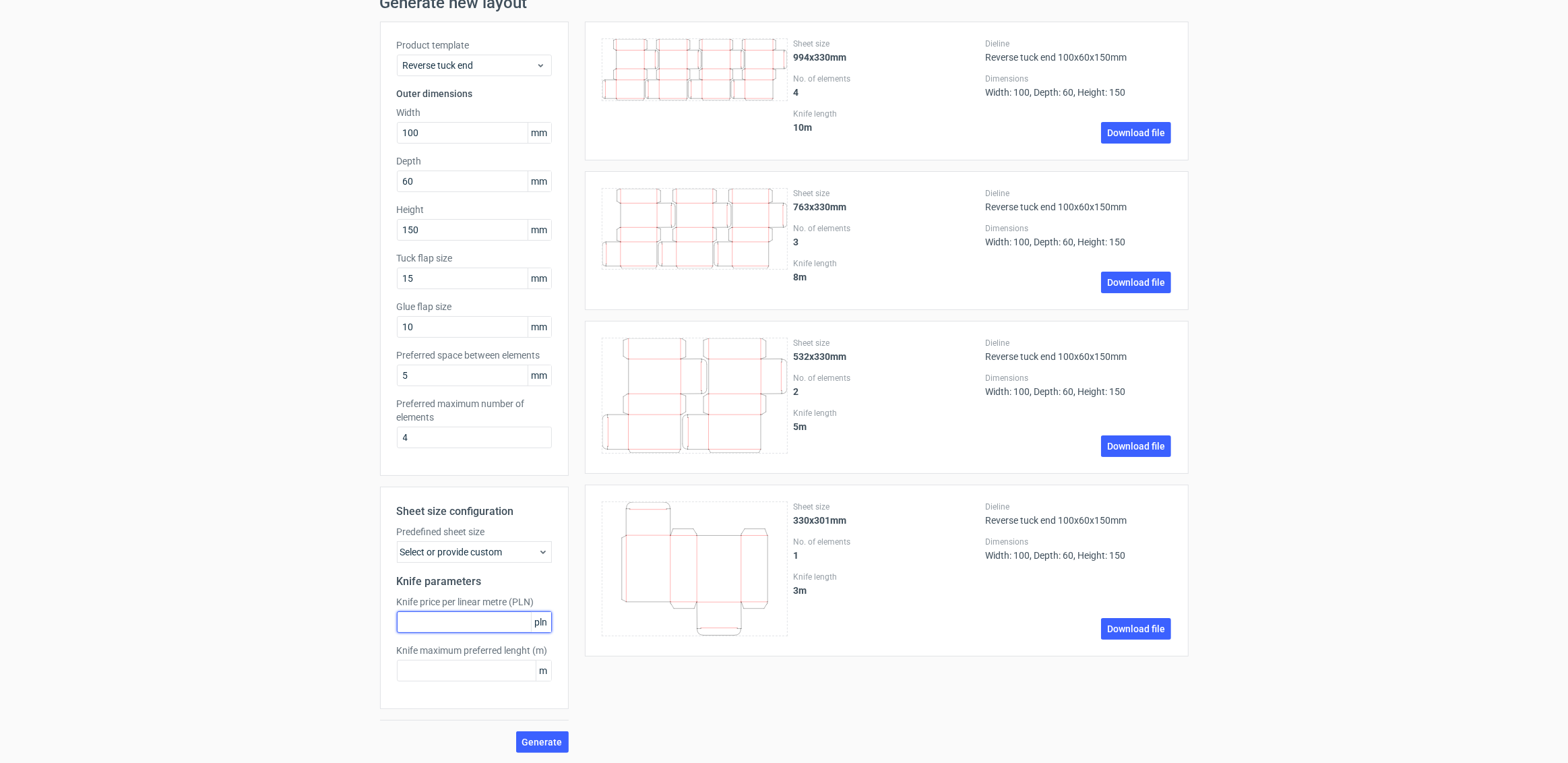
click at [461, 615] on input "text" at bounding box center [474, 622] width 155 height 22
click at [298, 565] on div "Generate new layout Product template Reverse tuck end Outer dimensions Width 10…" at bounding box center [784, 374] width 1568 height 780
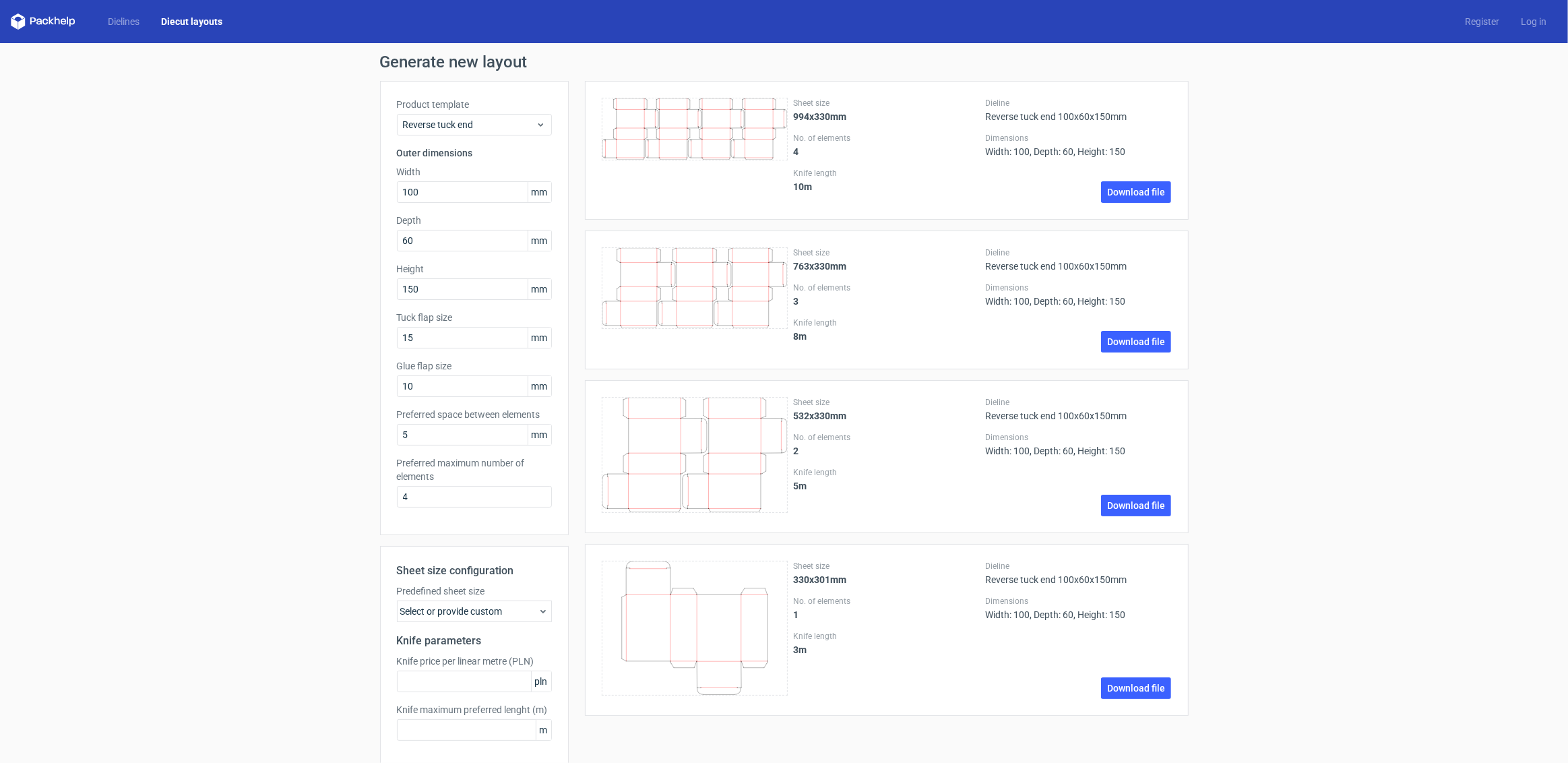
scroll to position [0, 0]
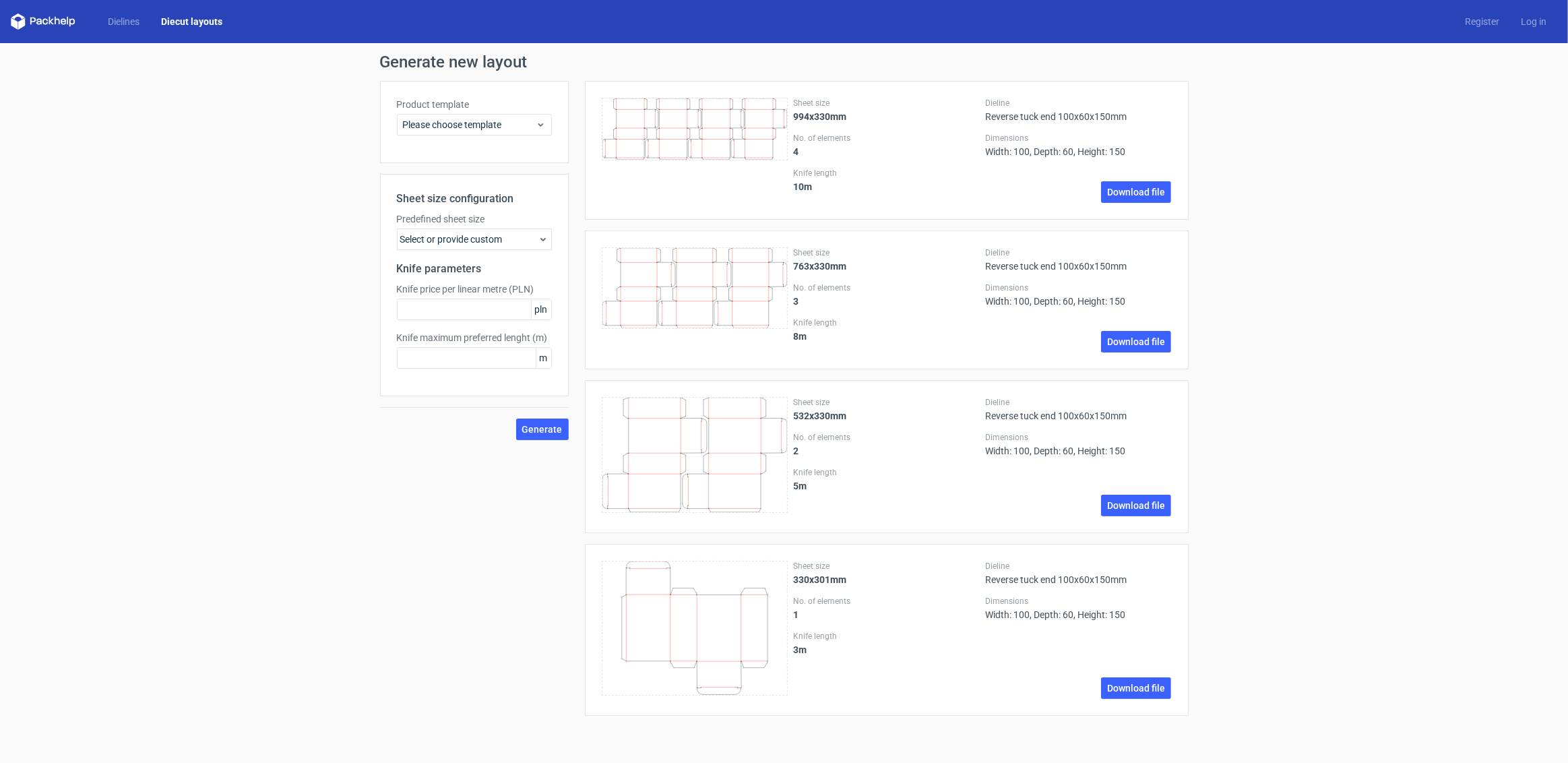
click at [121, 29] on div "Dielines Diecut layouts Register Log in" at bounding box center [784, 21] width 1568 height 43
click at [122, 24] on link "Dielines" at bounding box center [123, 22] width 53 height 13
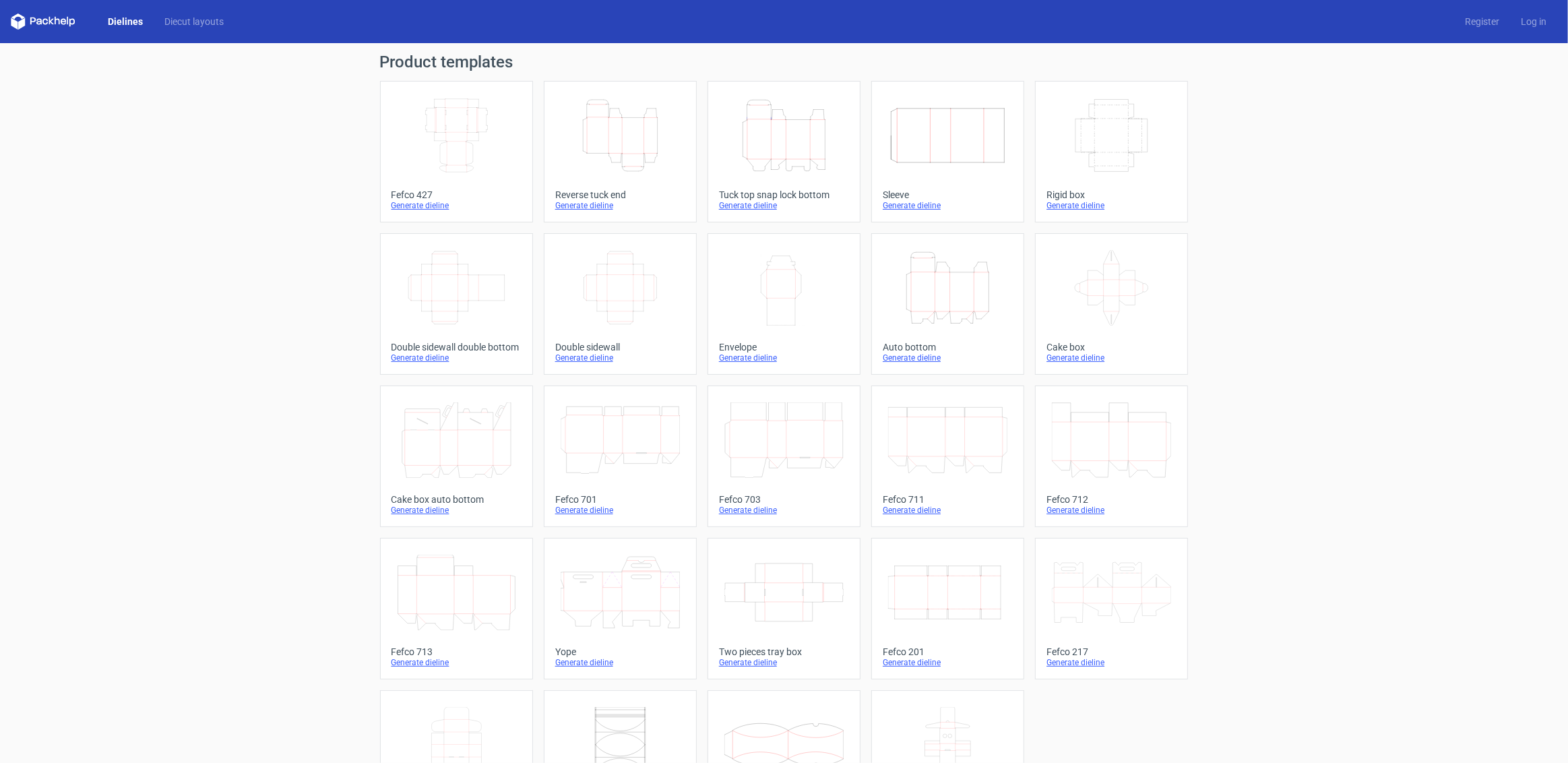
click at [929, 283] on icon "Height Depth Width" at bounding box center [948, 288] width 119 height 76
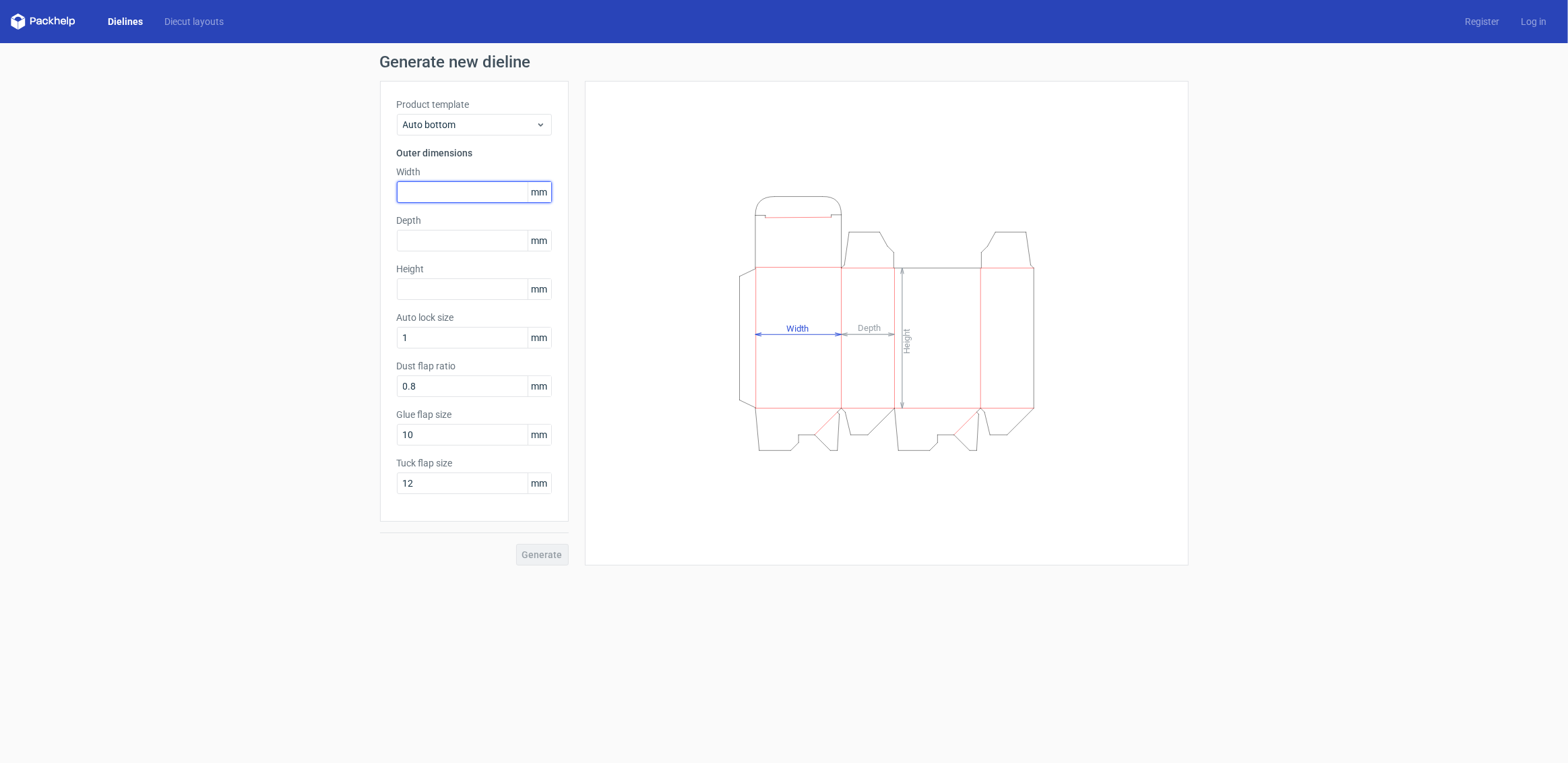
click at [419, 186] on input "text" at bounding box center [474, 192] width 155 height 22
type input "100"
type input "50"
type input "150"
drag, startPoint x: 392, startPoint y: 228, endPoint x: 186, endPoint y: 206, distance: 207.2
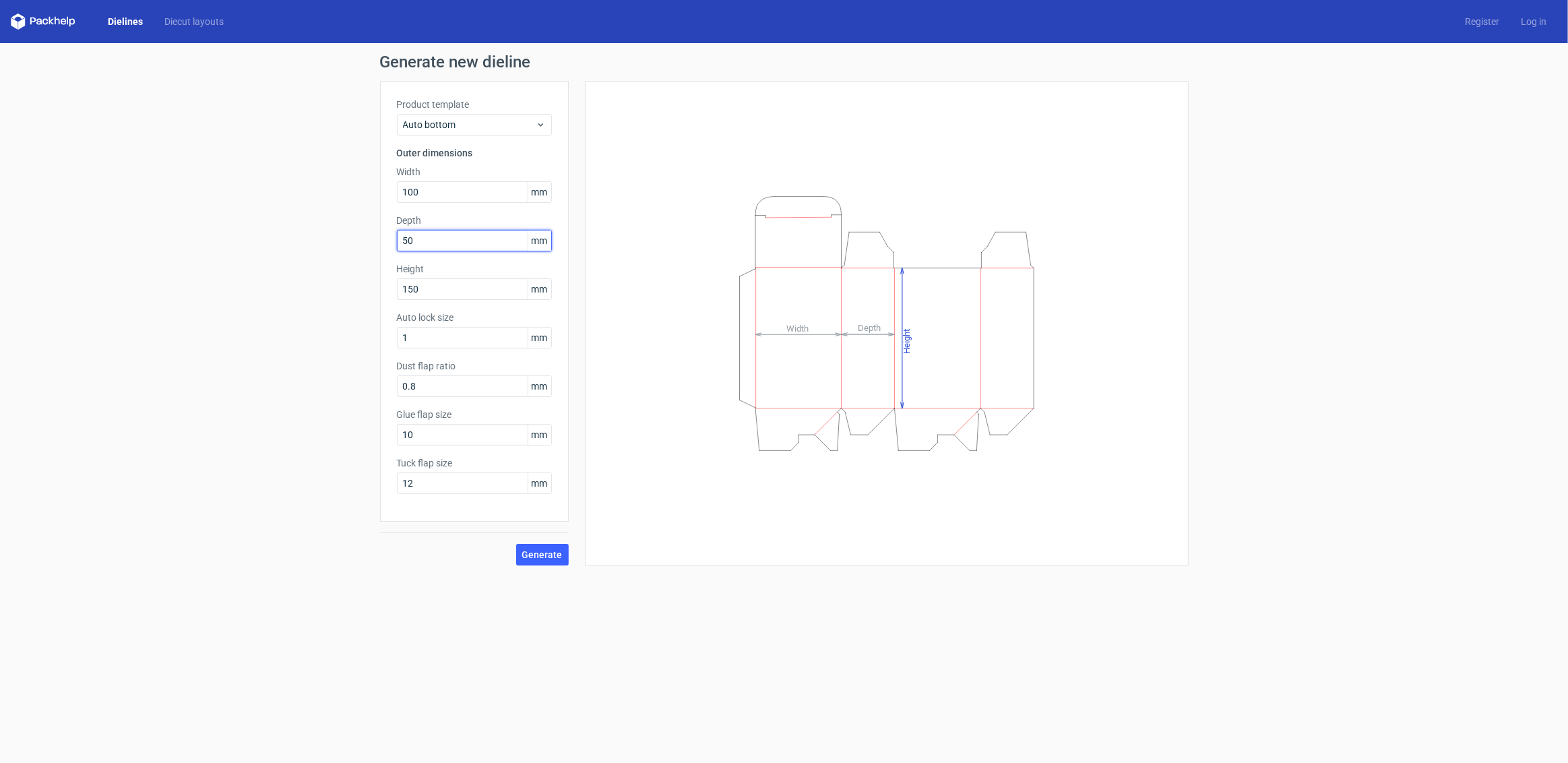
click at [186, 206] on div "Generate new dieline Product template Auto bottom Outer dimensions Width 100 mm…" at bounding box center [784, 309] width 1568 height 533
type input "60"
click at [555, 558] on span "Generate" at bounding box center [542, 554] width 40 height 9
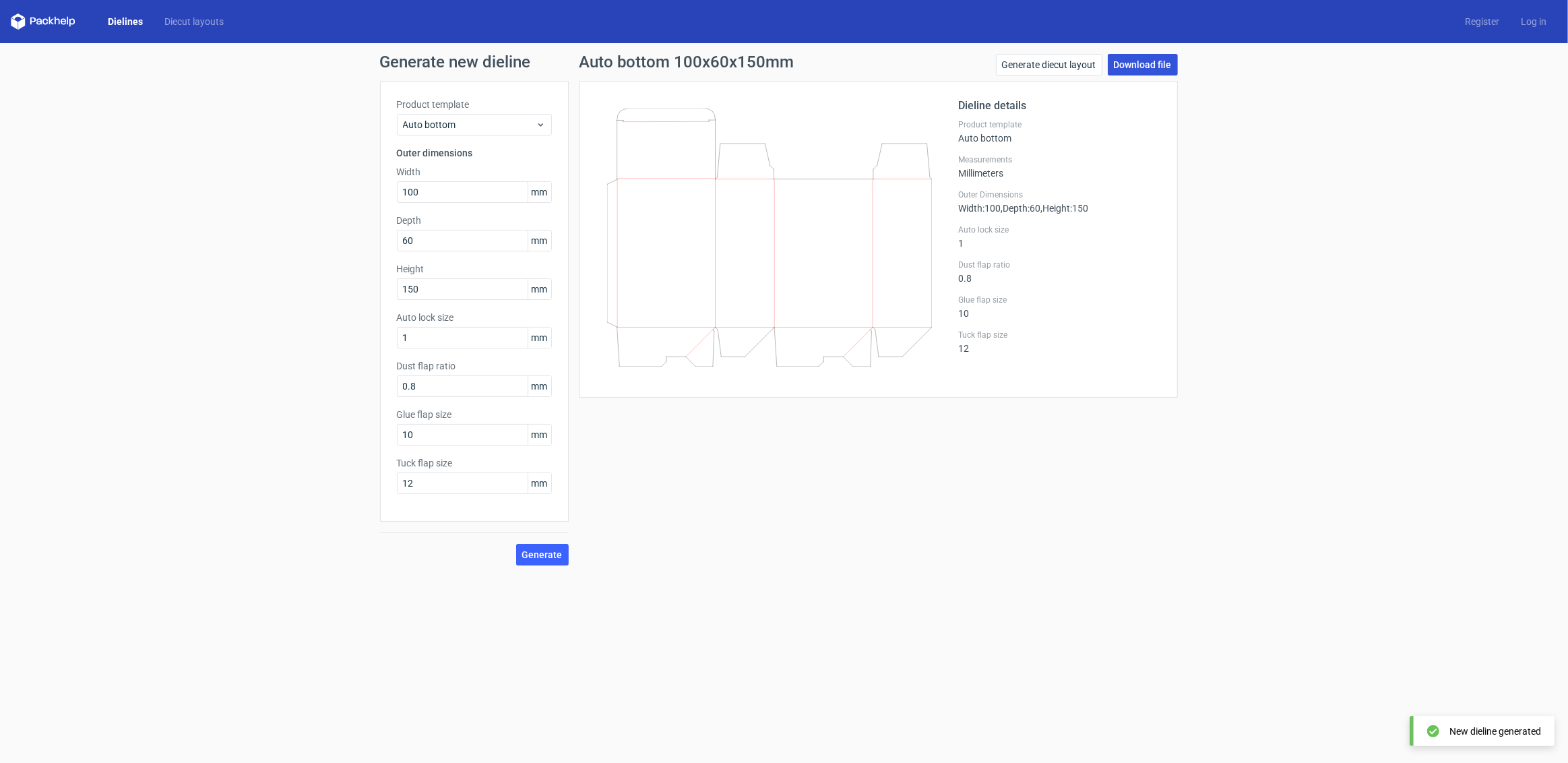
click at [1130, 63] on link "Download file" at bounding box center [1143, 65] width 70 height 22
